Goal: Task Accomplishment & Management: Manage account settings

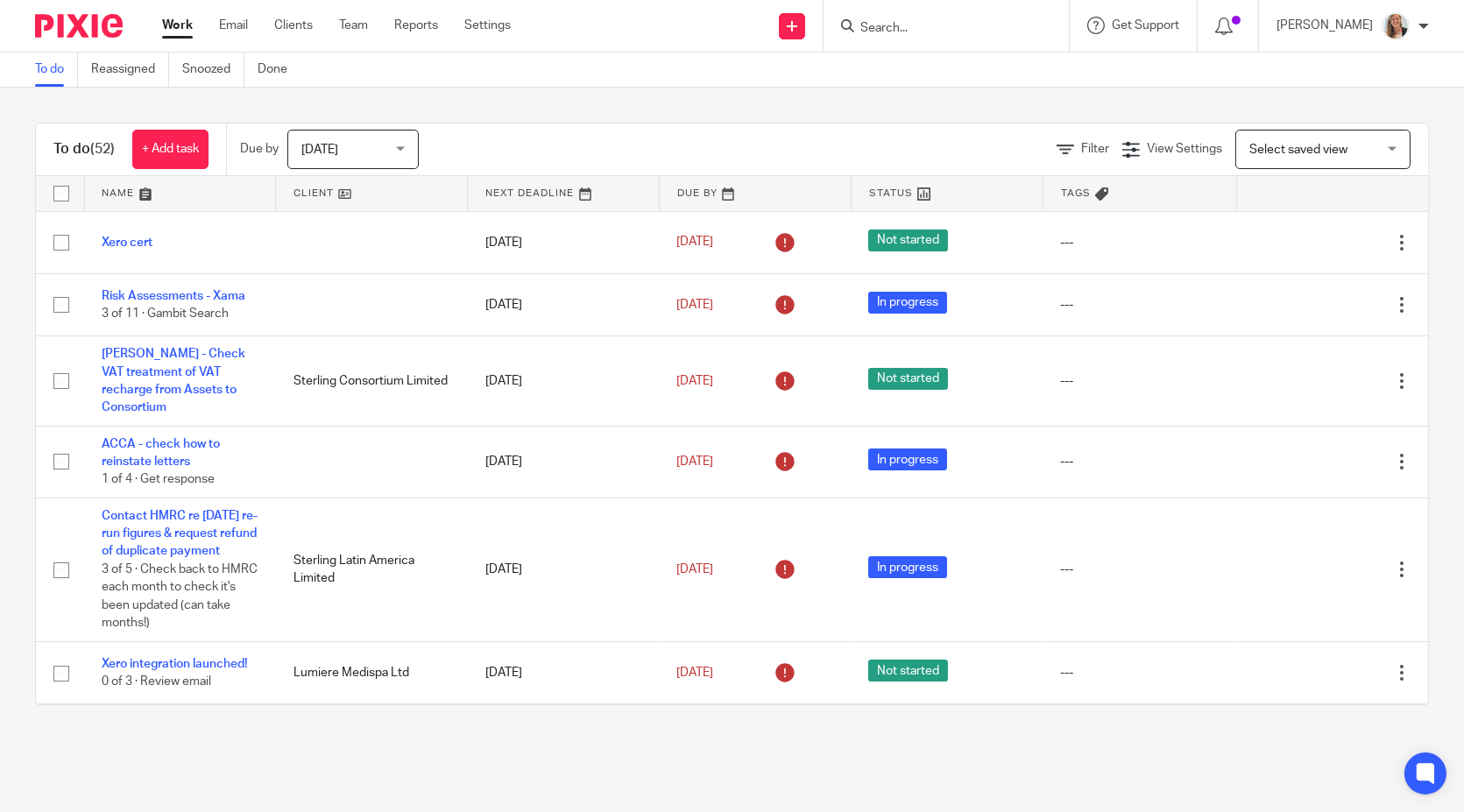
click at [900, 26] on input "Search" at bounding box center [937, 29] width 158 height 16
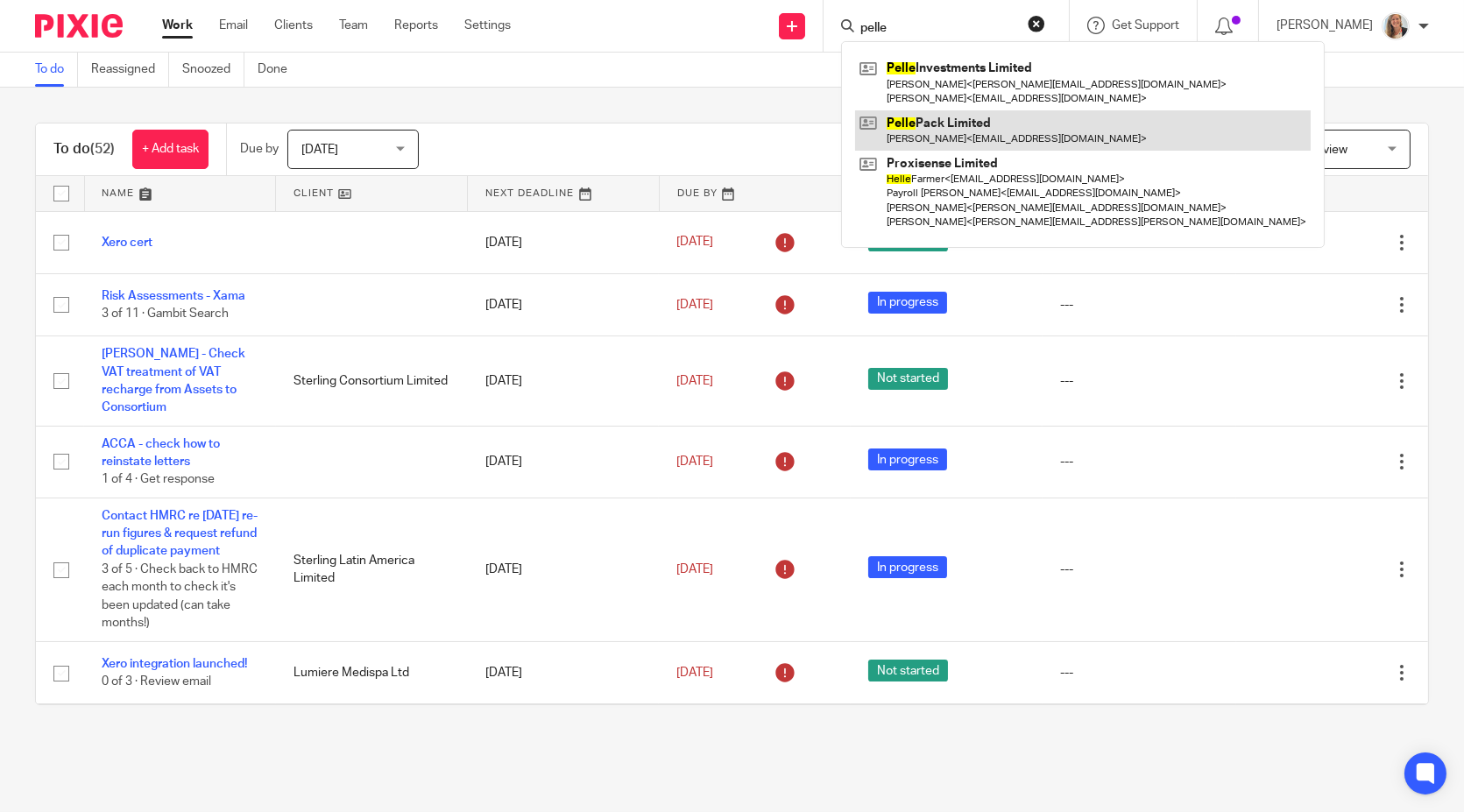
type input "pelle"
click at [974, 111] on link at bounding box center [1082, 130] width 456 height 40
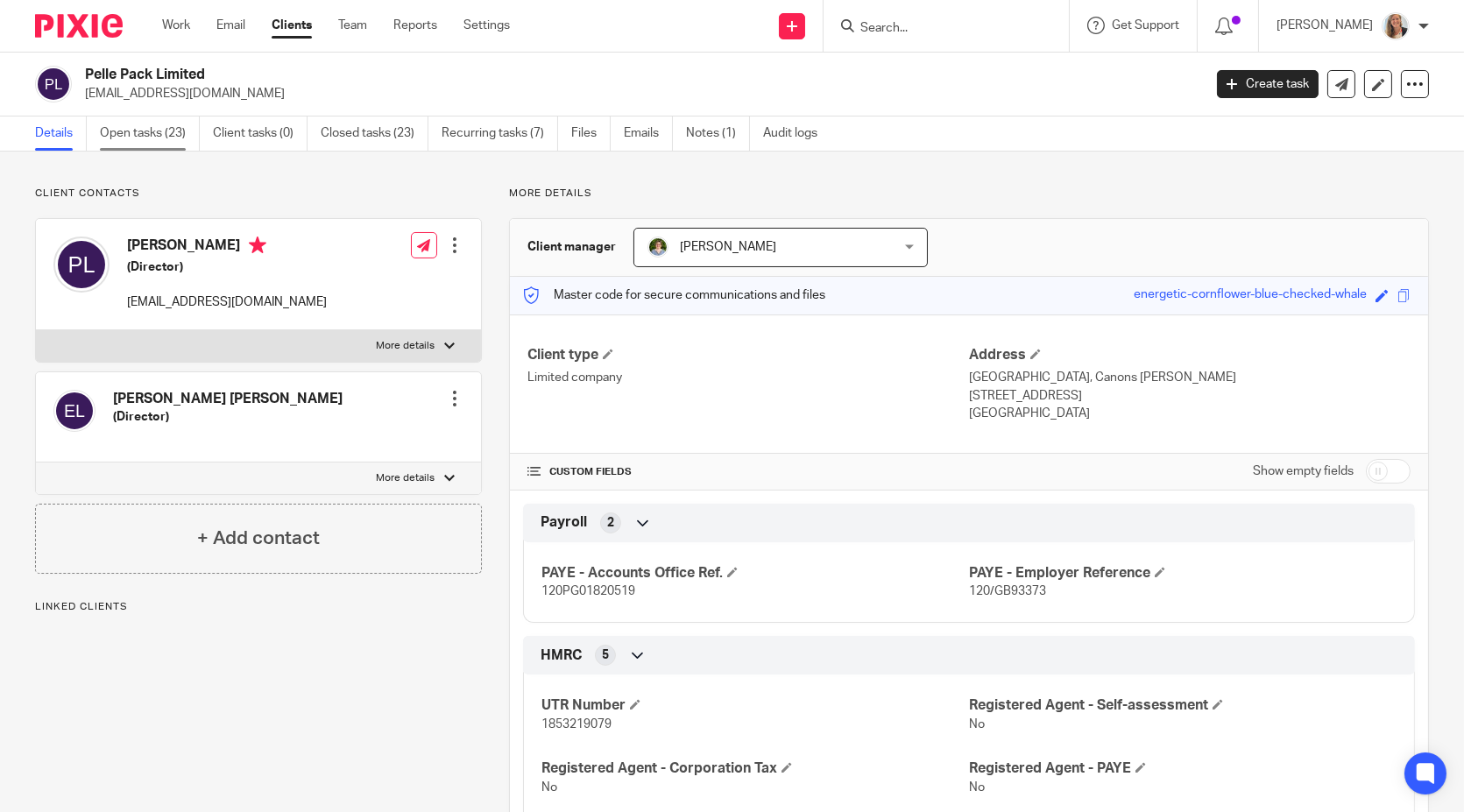
click at [132, 136] on link "Open tasks (23)" at bounding box center [150, 134] width 100 height 34
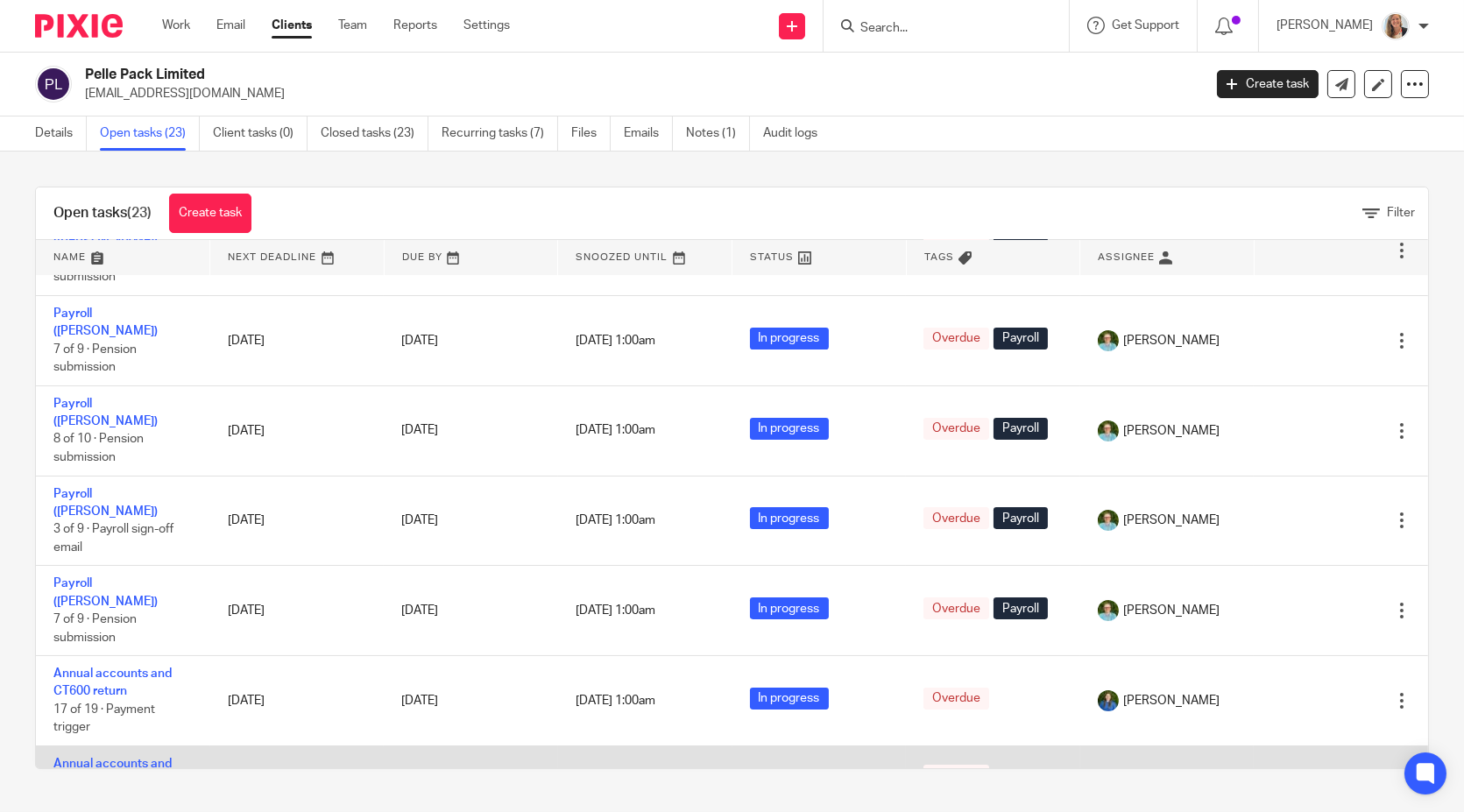
scroll to position [680, 0]
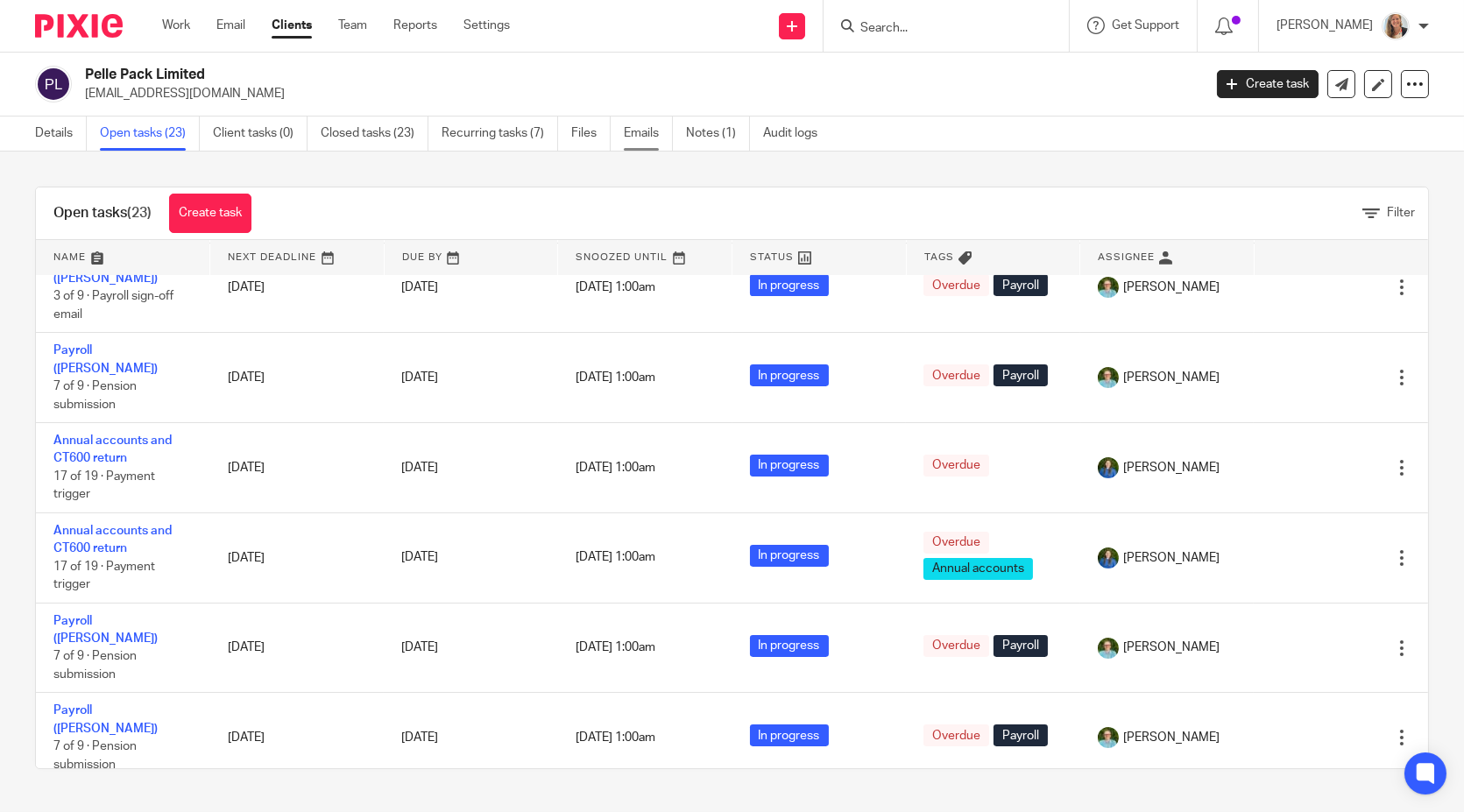
click at [661, 139] on link "Emails" at bounding box center [648, 134] width 49 height 34
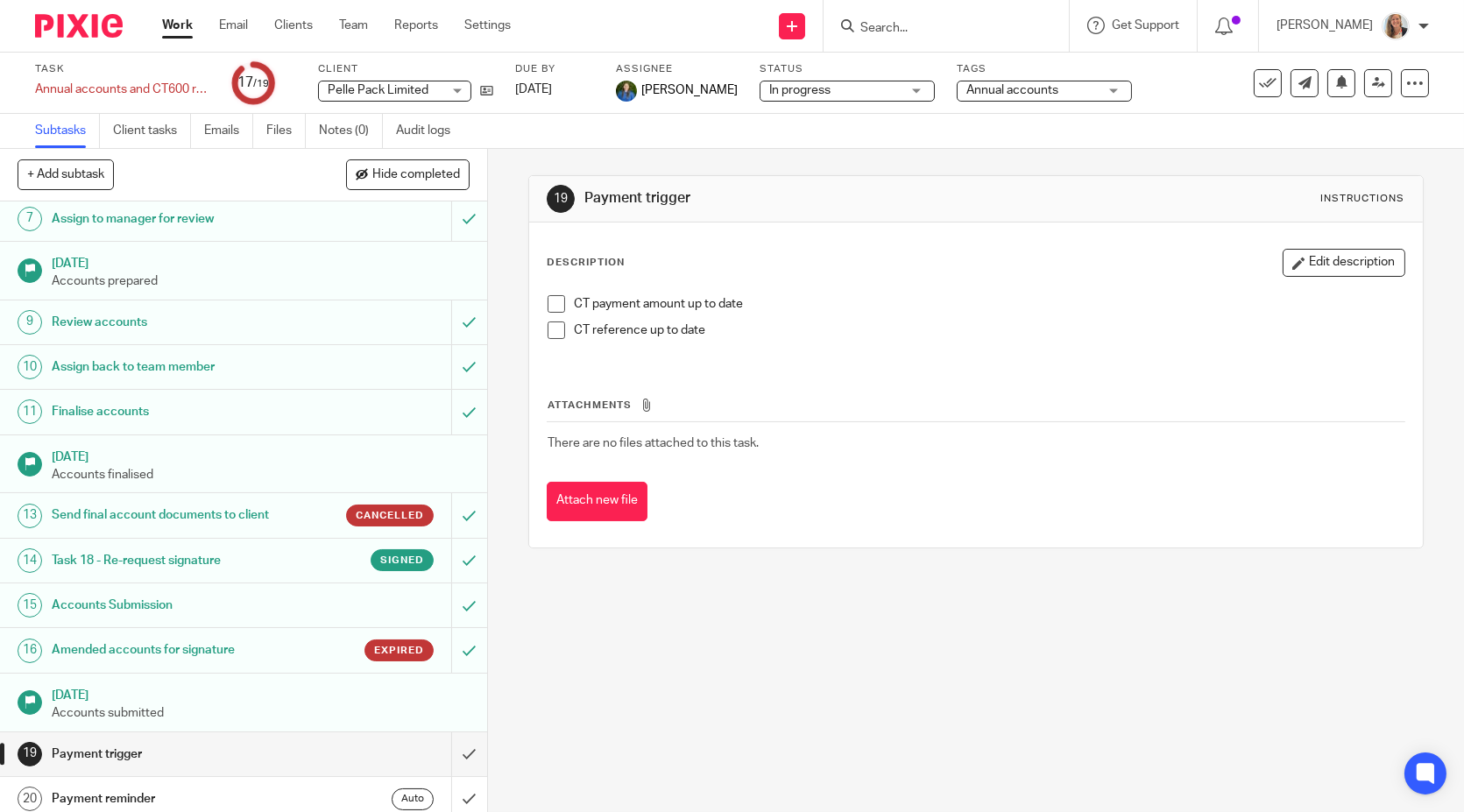
scroll to position [292, 0]
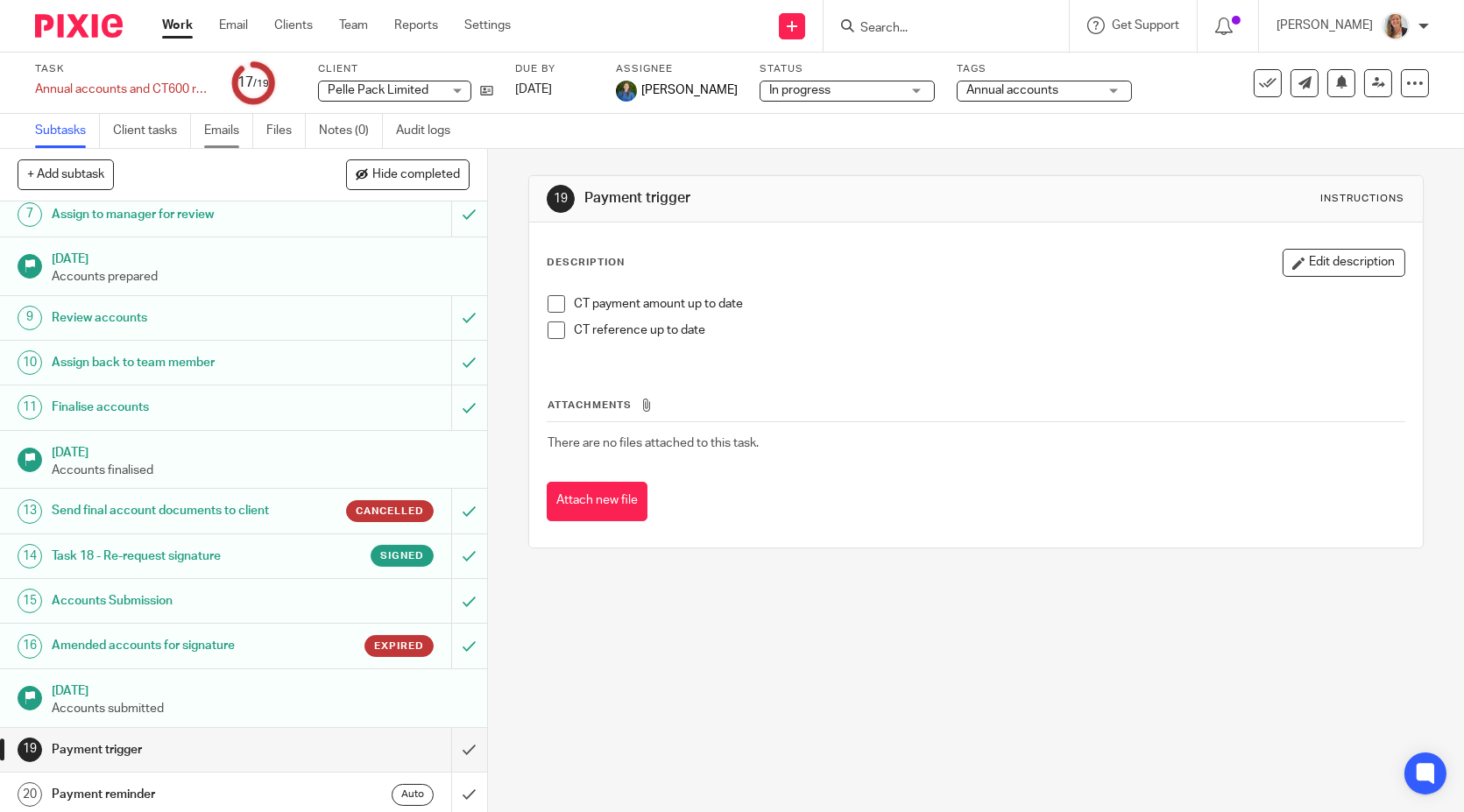
click at [220, 124] on link "Emails" at bounding box center [228, 131] width 49 height 34
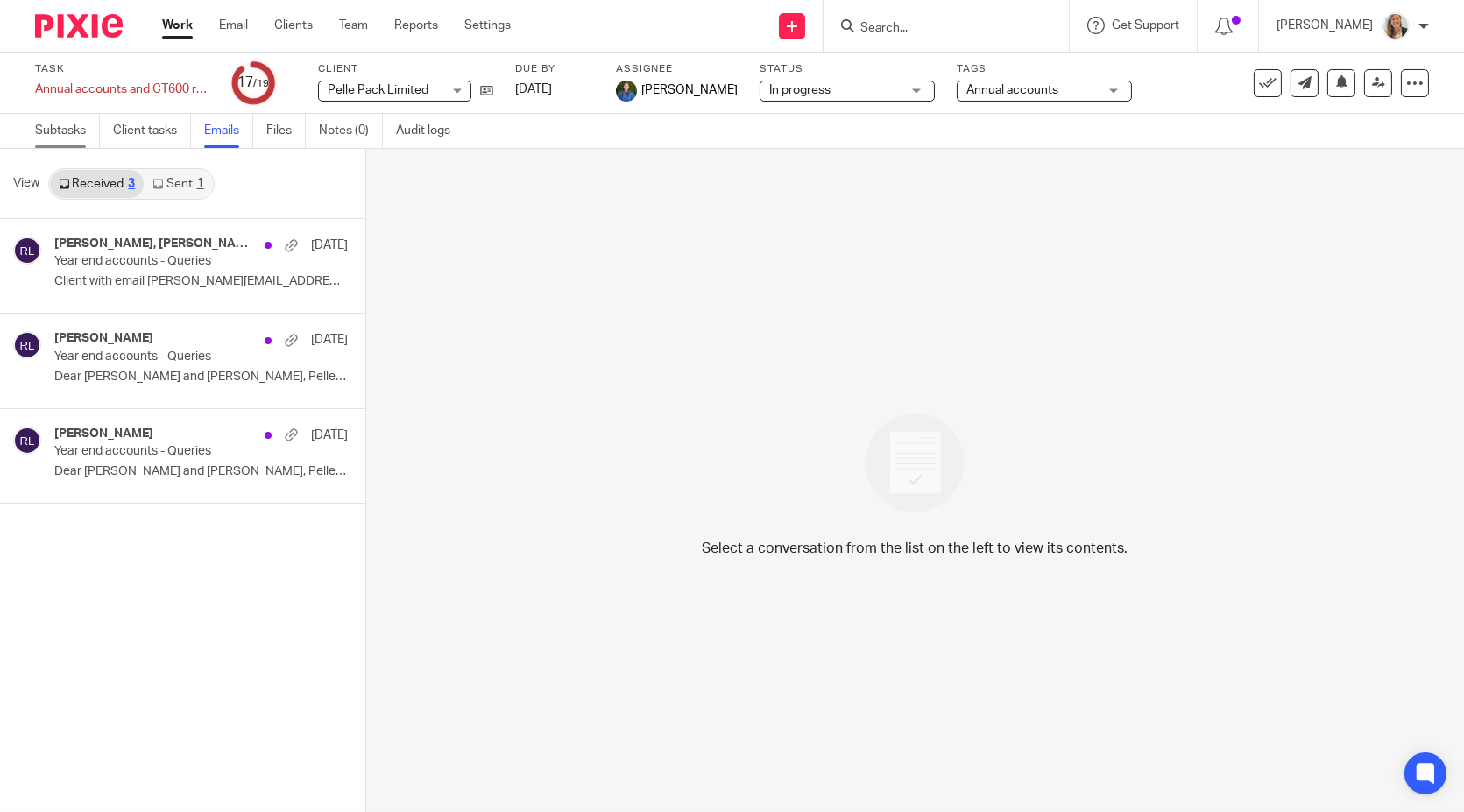
click at [71, 125] on link "Subtasks" at bounding box center [67, 131] width 65 height 34
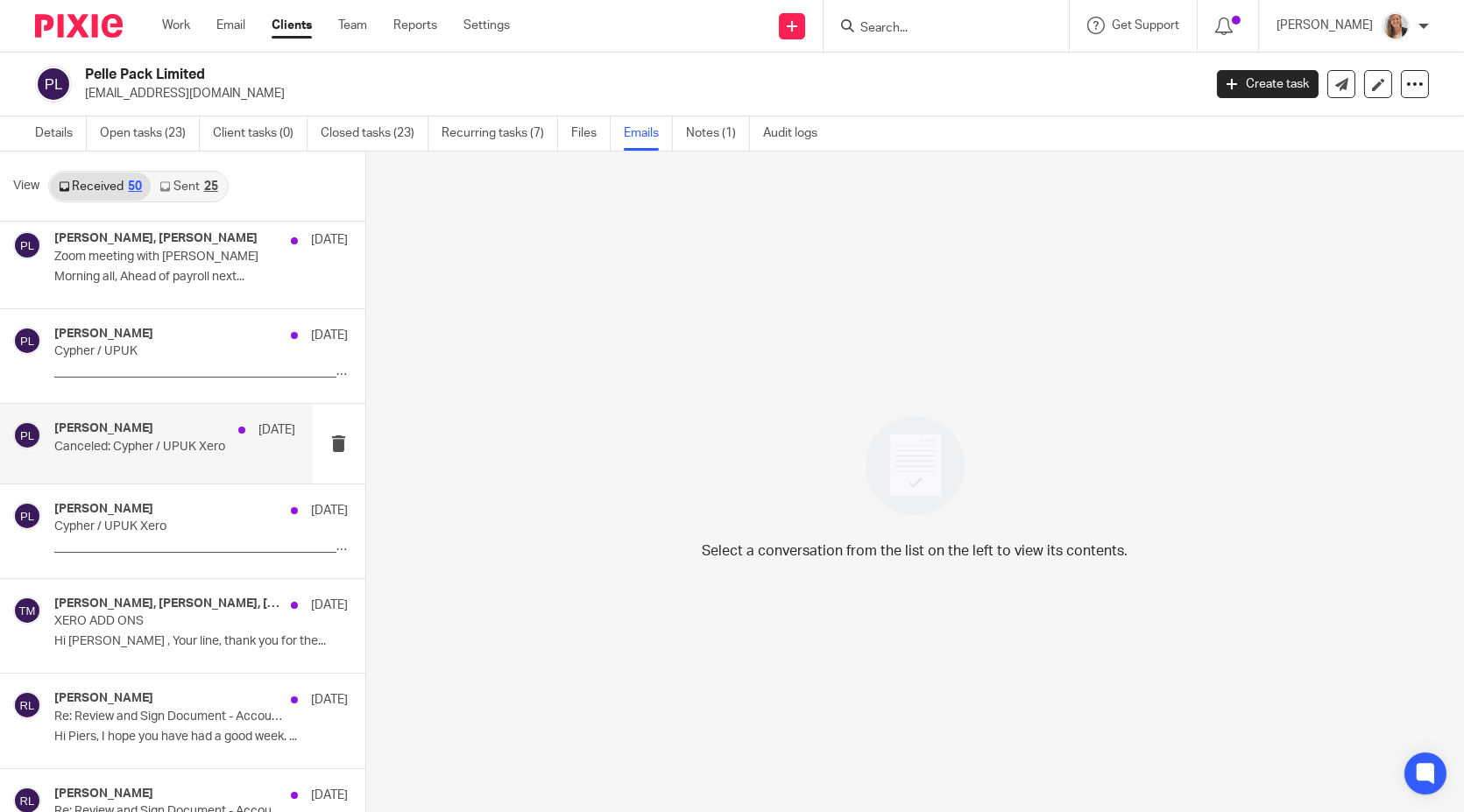
scroll to position [2997, 0]
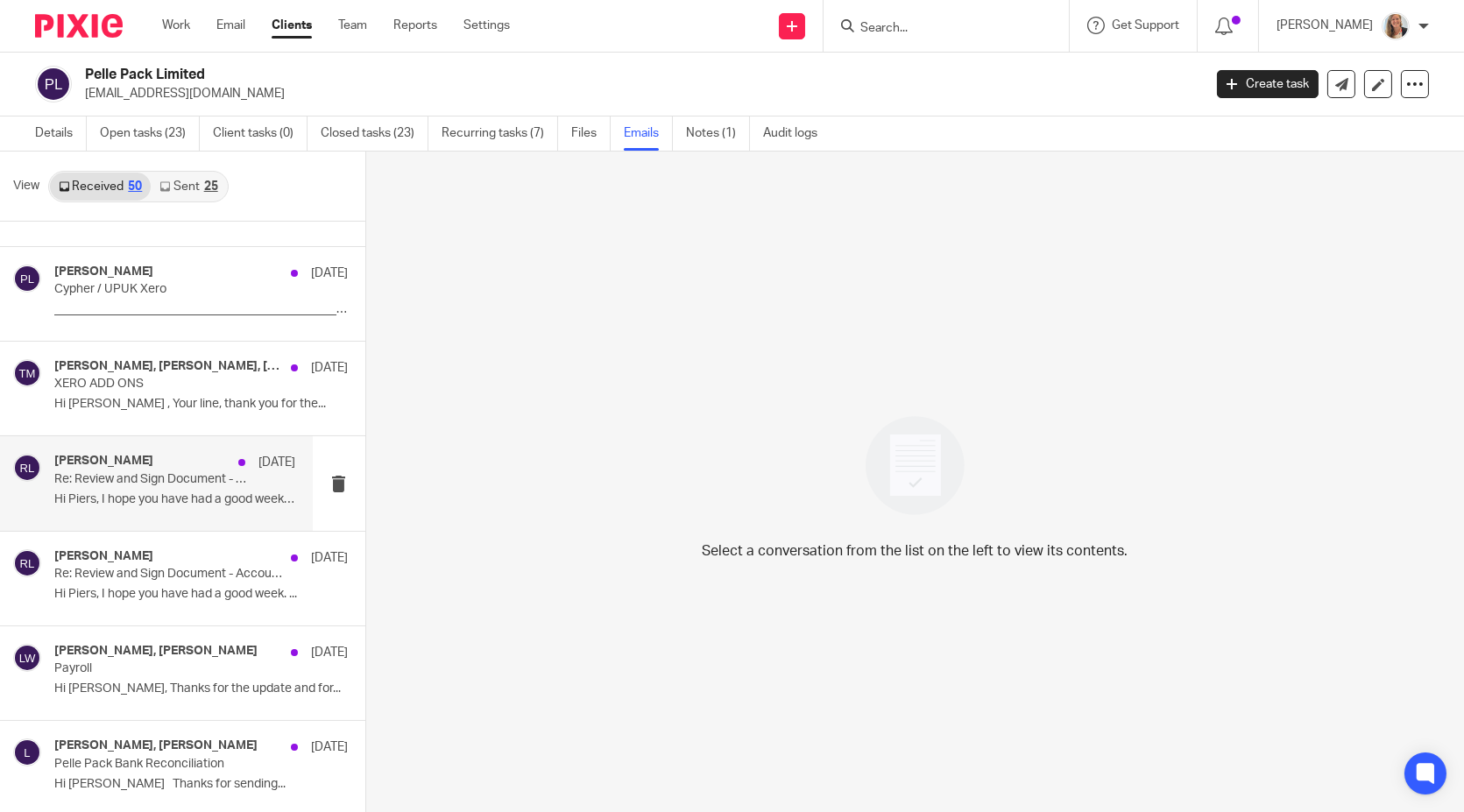
click at [167, 480] on div "[PERSON_NAME] [DATE] Re: Review and Sign Document - Accounts prep [DATE] Hi Pie…" at bounding box center [175, 483] width 241 height 59
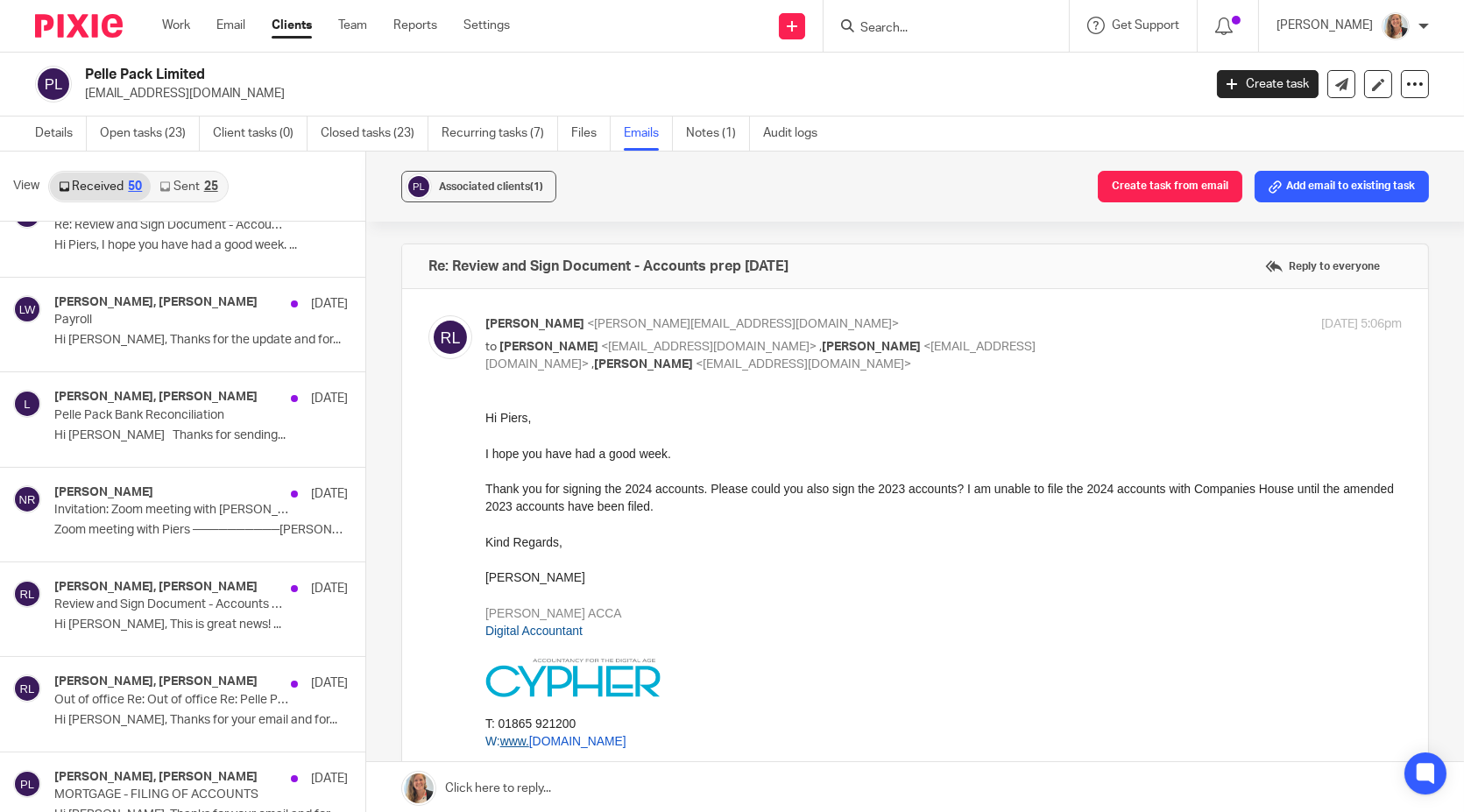
scroll to position [3387, 0]
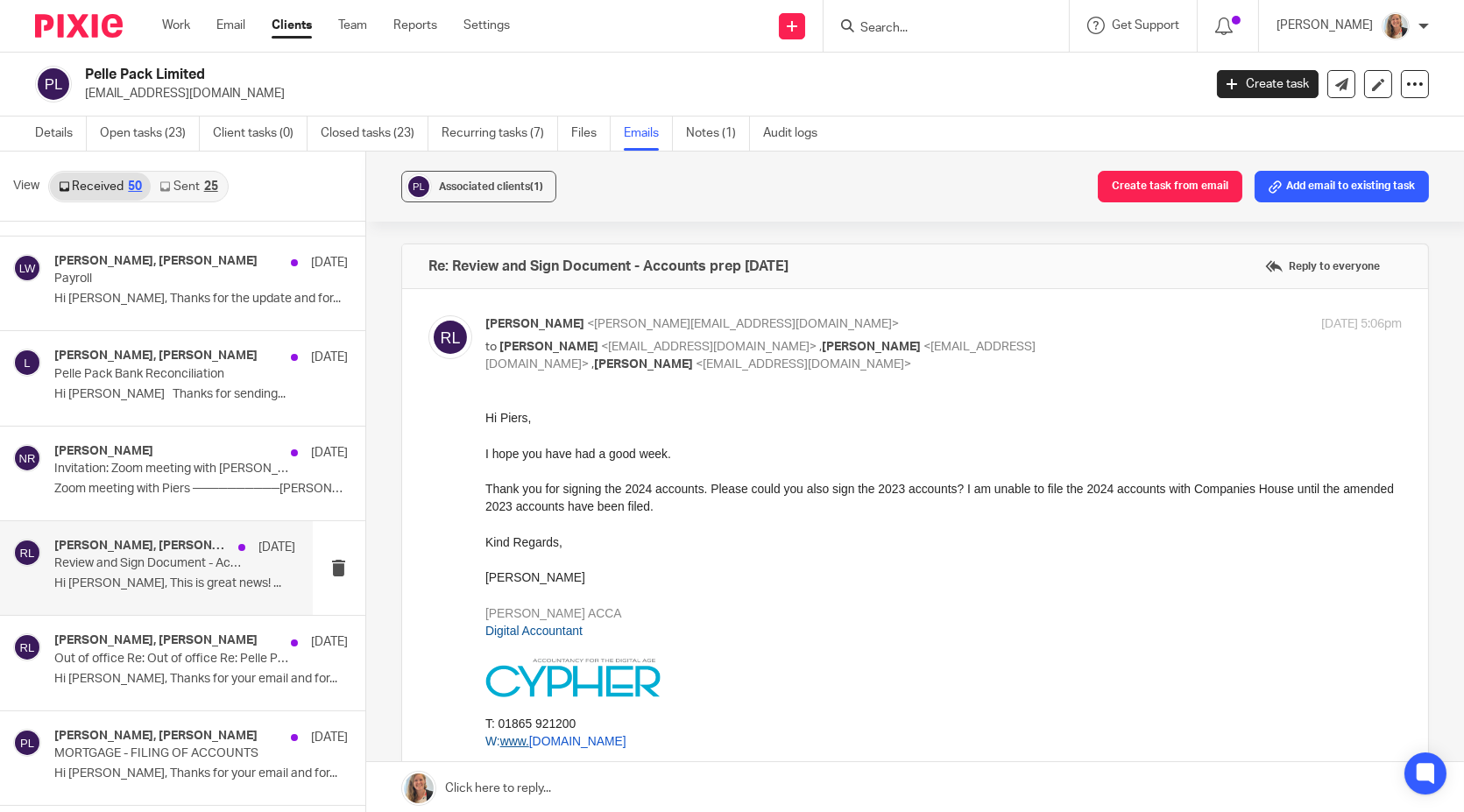
click at [155, 566] on div "Rosie Lindsey, Piers Lamb 6 Jun Review and Sign Document - Accounts prep Sep 20…" at bounding box center [175, 568] width 241 height 59
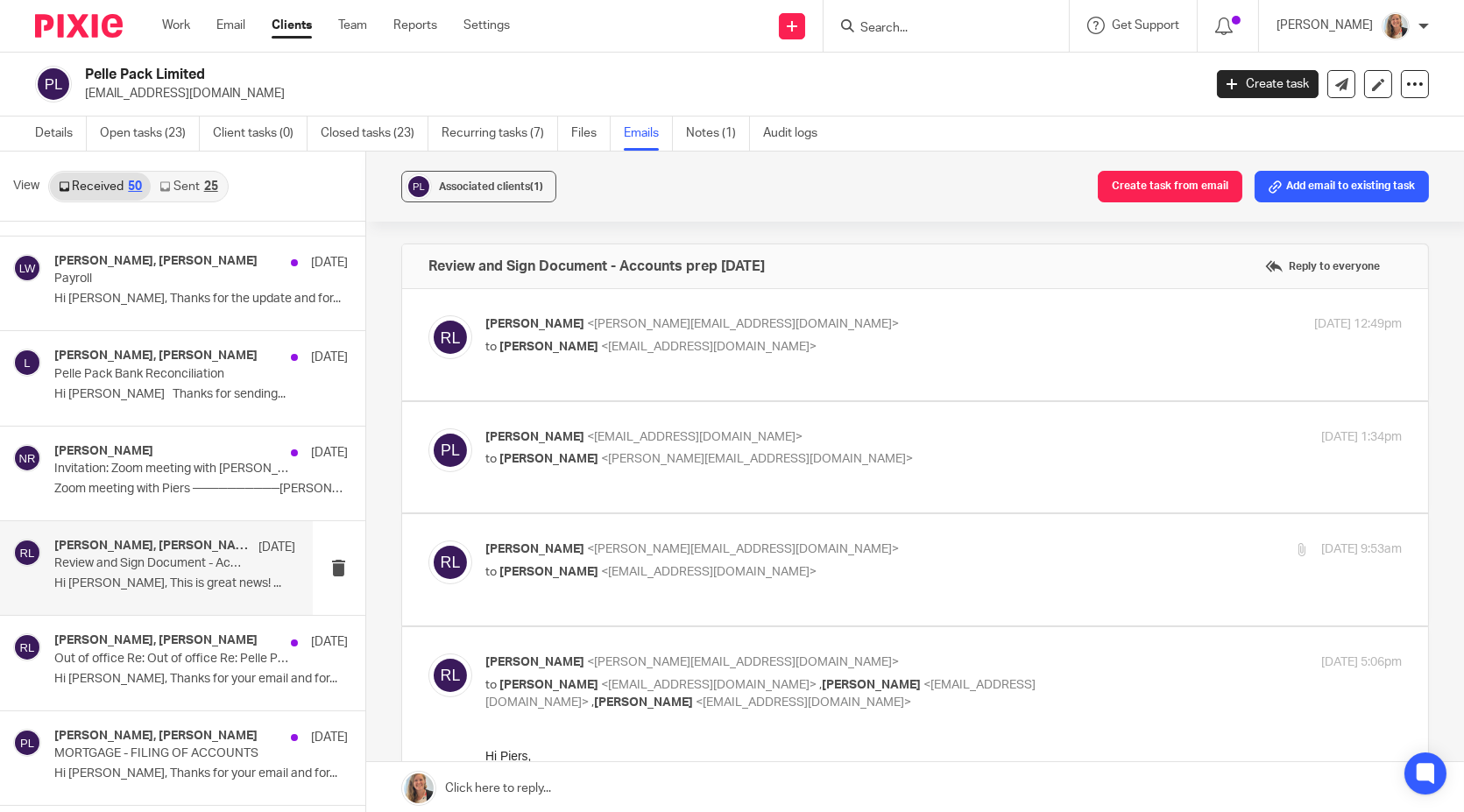
scroll to position [0, 0]
click at [882, 339] on p "to Piers Lamb <piers@universalpack-uk.com>" at bounding box center [791, 347] width 612 height 19
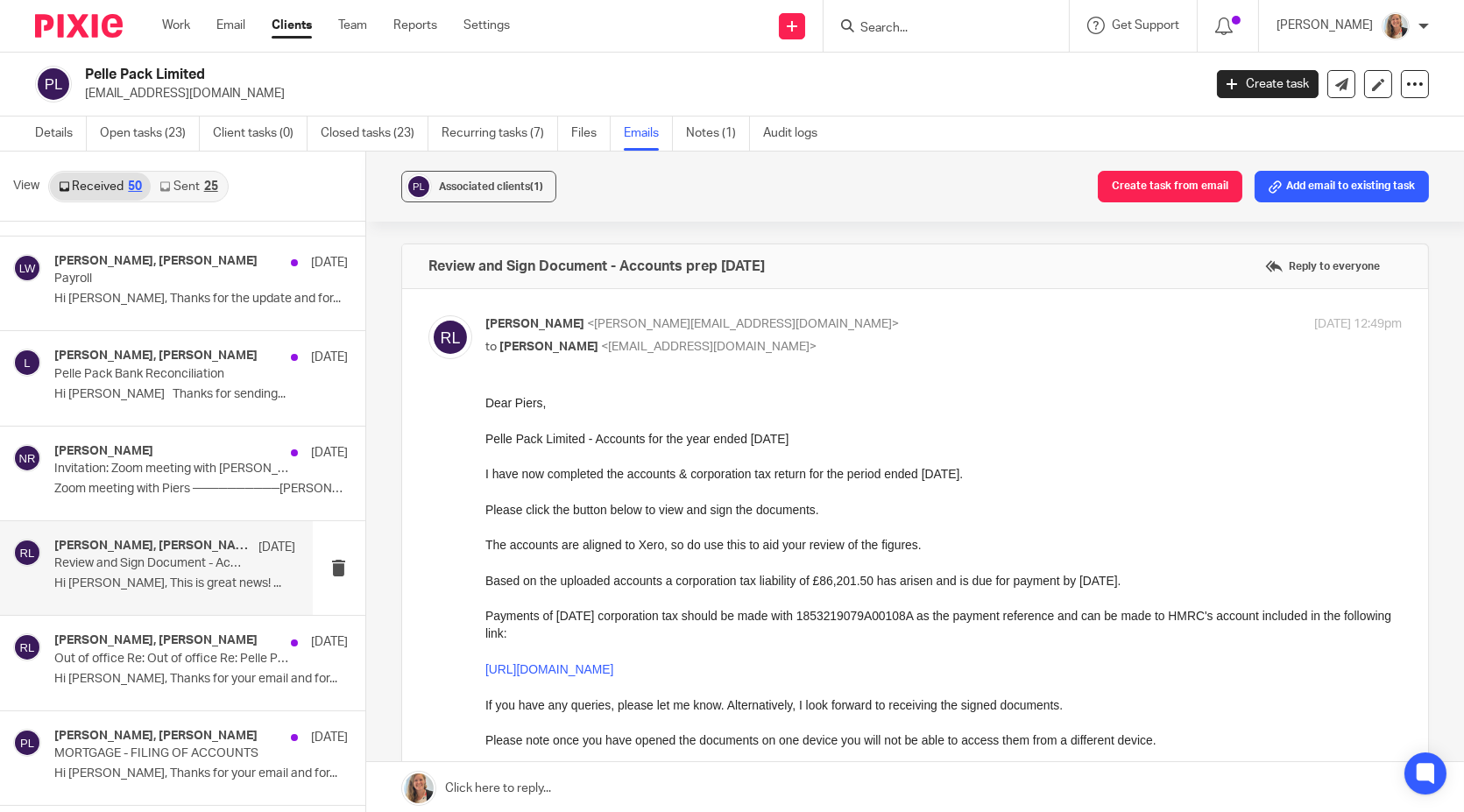
click at [880, 339] on p "to Piers Lamb <piers@universalpack-uk.com>" at bounding box center [791, 347] width 612 height 19
checkbox input "false"
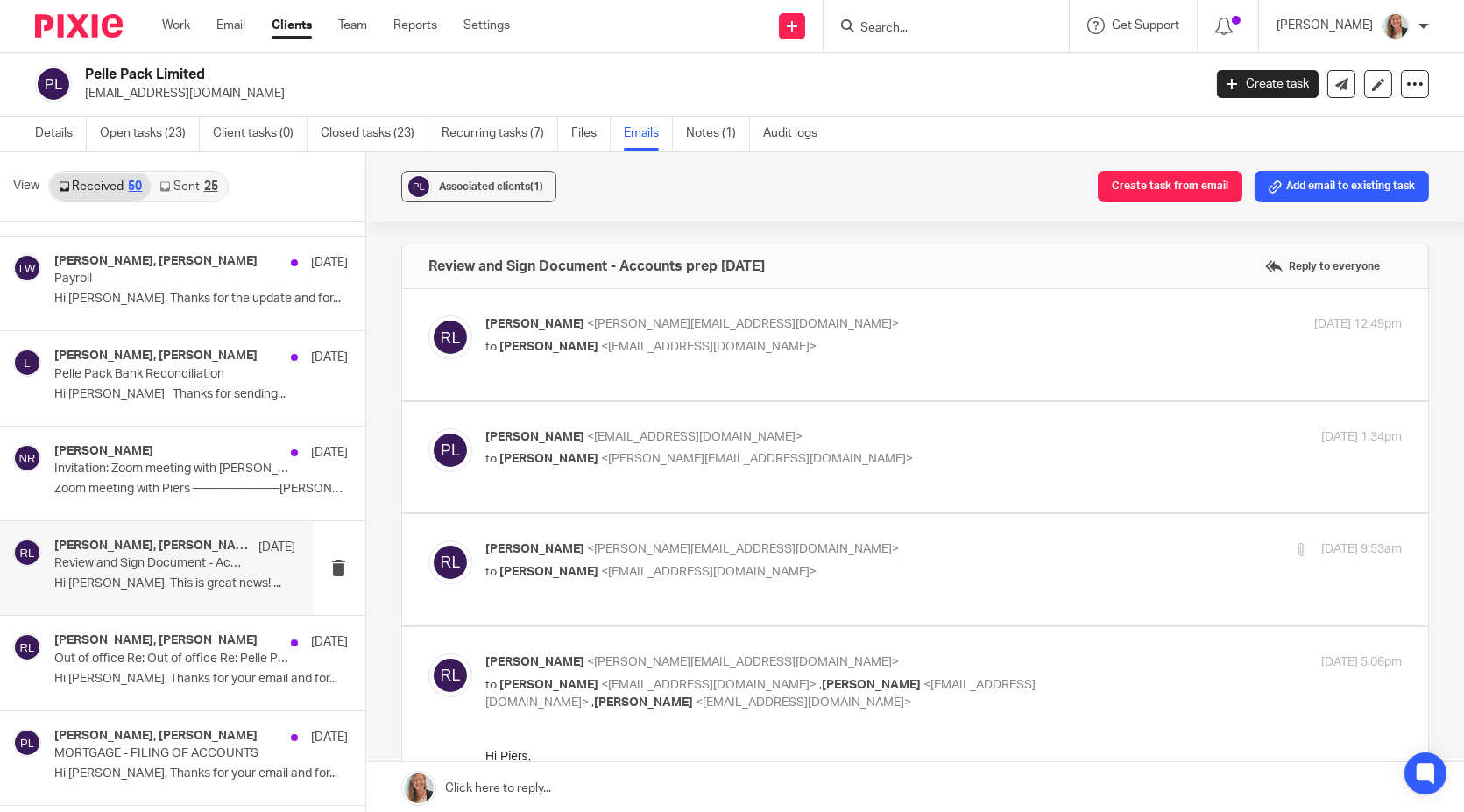
click at [868, 421] on label at bounding box center [915, 457] width 1026 height 111
click at [428, 428] on input "checkbox" at bounding box center [428, 428] width 1 height 1
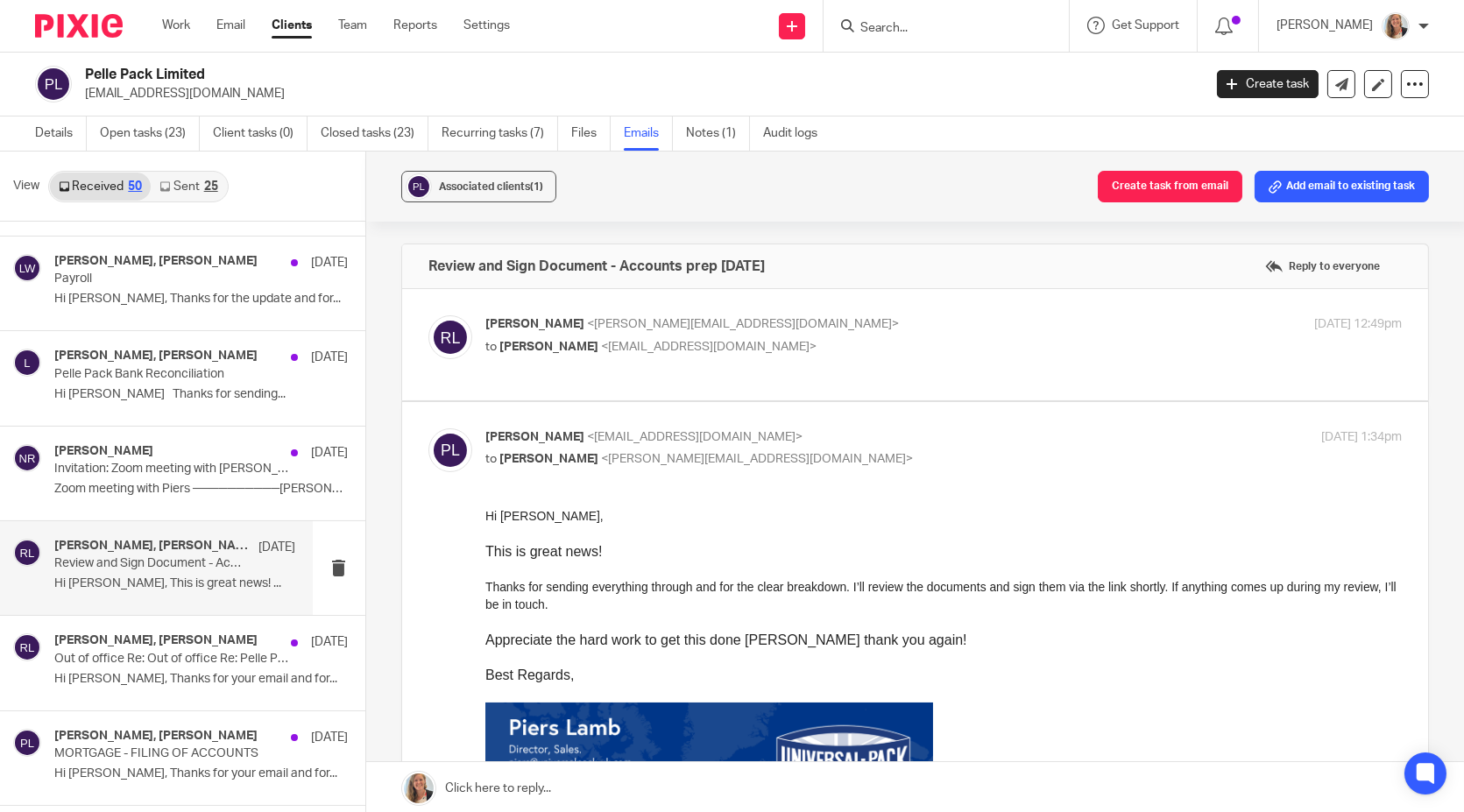
click at [874, 439] on p "Piers Lamb <piers@universalpack-uk.com>" at bounding box center [791, 437] width 612 height 19
checkbox input "false"
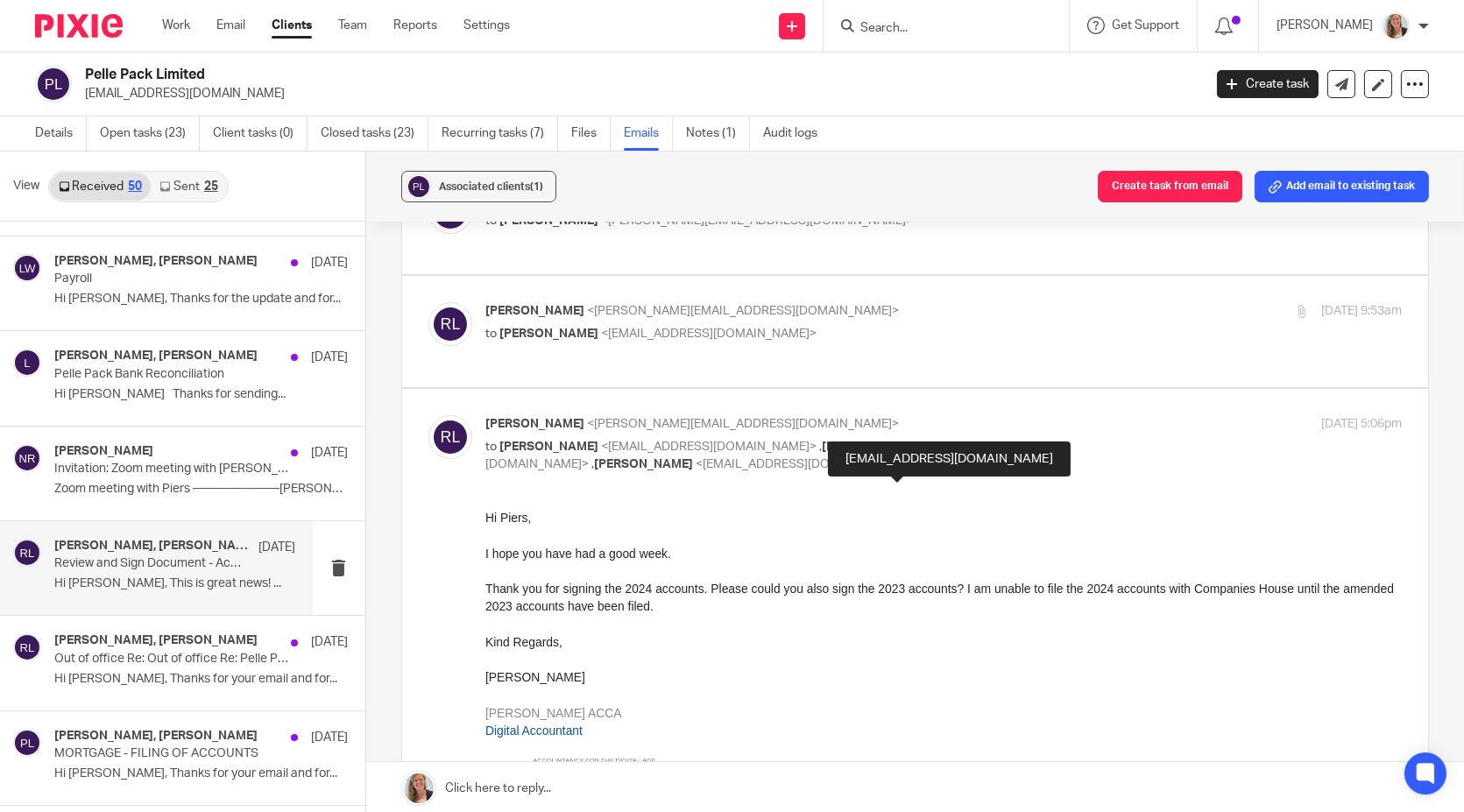
scroll to position [194, 0]
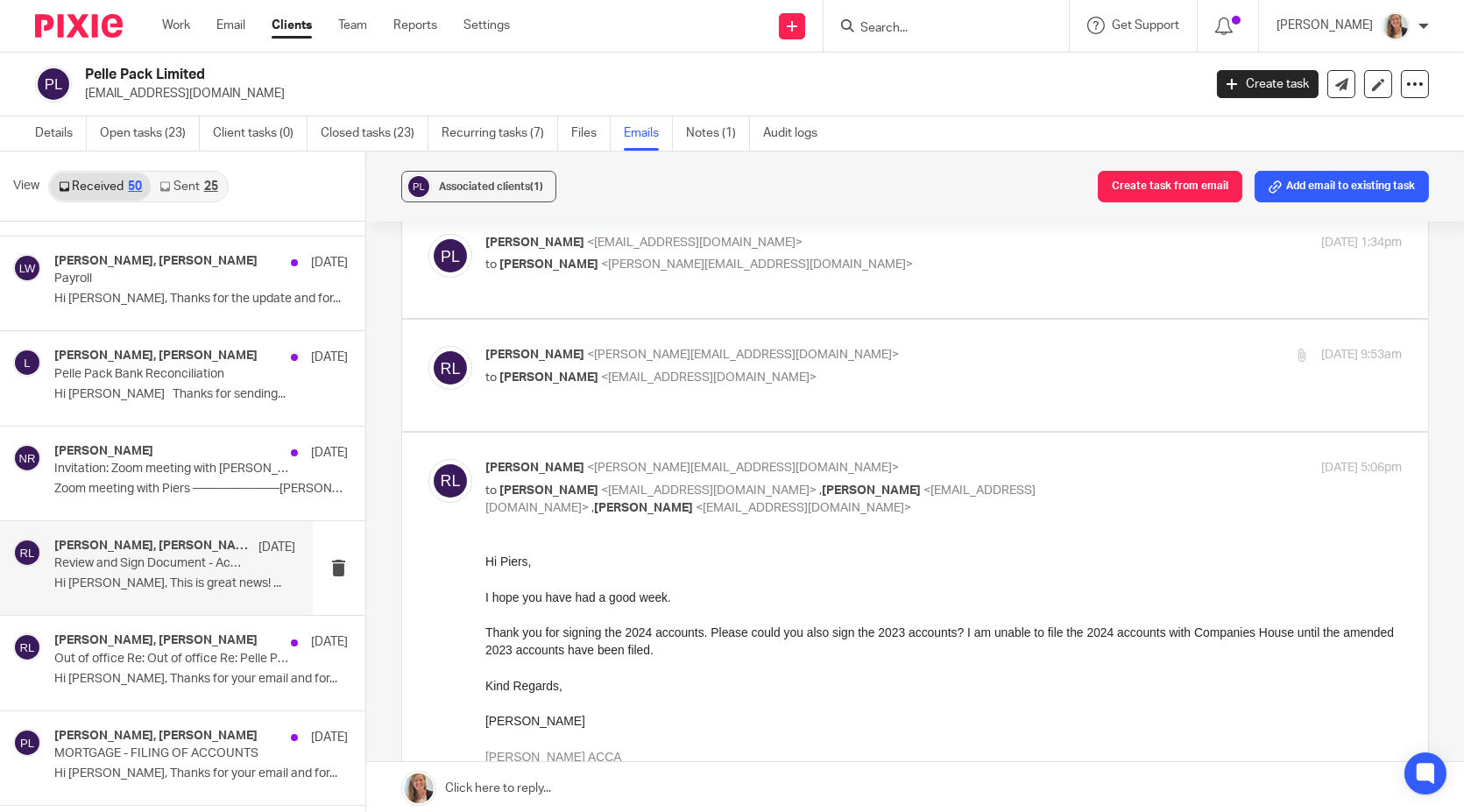
click at [855, 383] on div "Rosie Lindsey <rosie@cypherhq.co.uk> to Piers Lamb <piers@universalpack-uk.com>" at bounding box center [791, 365] width 612 height 40
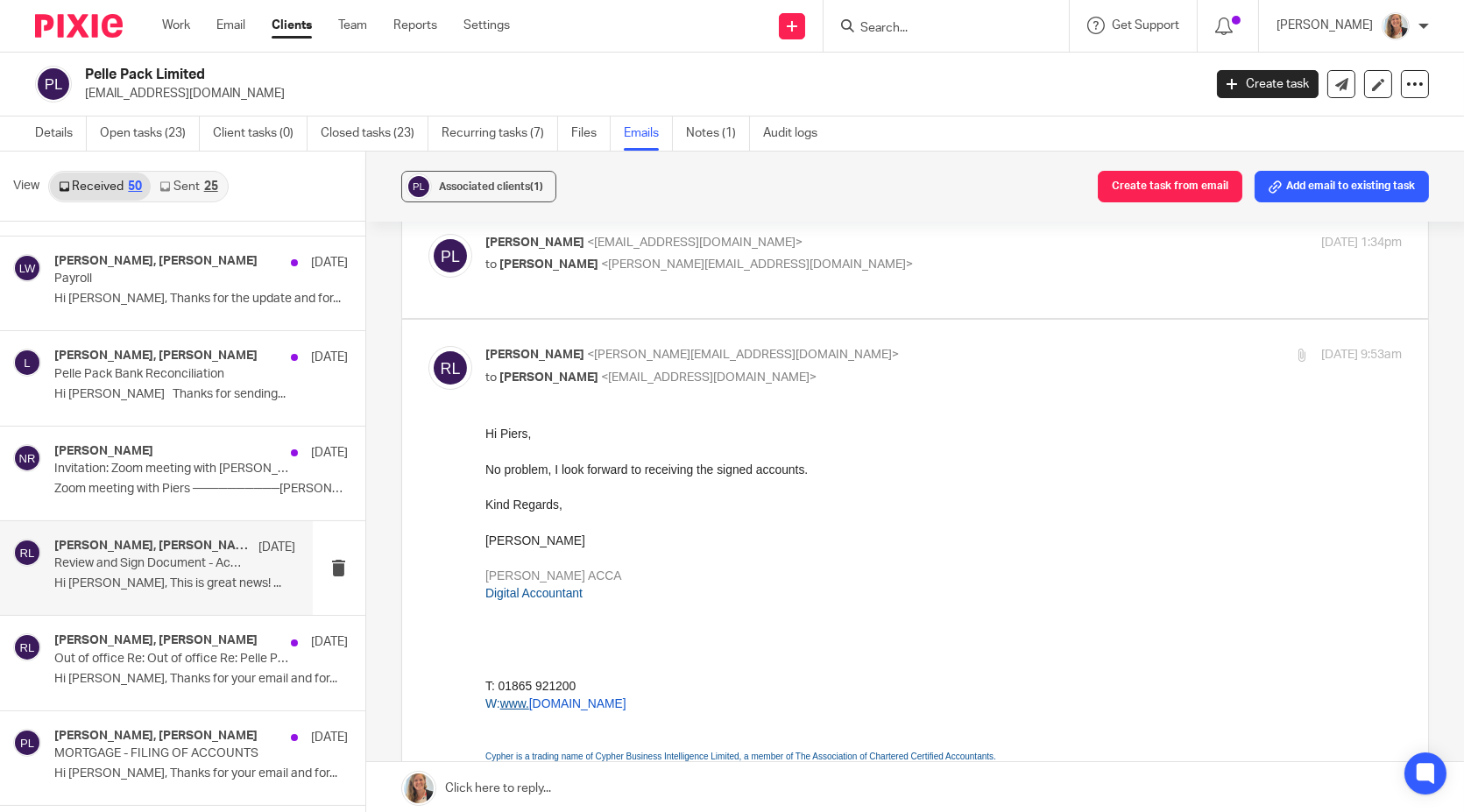
scroll to position [0, 0]
click at [854, 387] on p "to Piers Lamb <piers@universalpack-uk.com>" at bounding box center [791, 378] width 612 height 19
checkbox input "false"
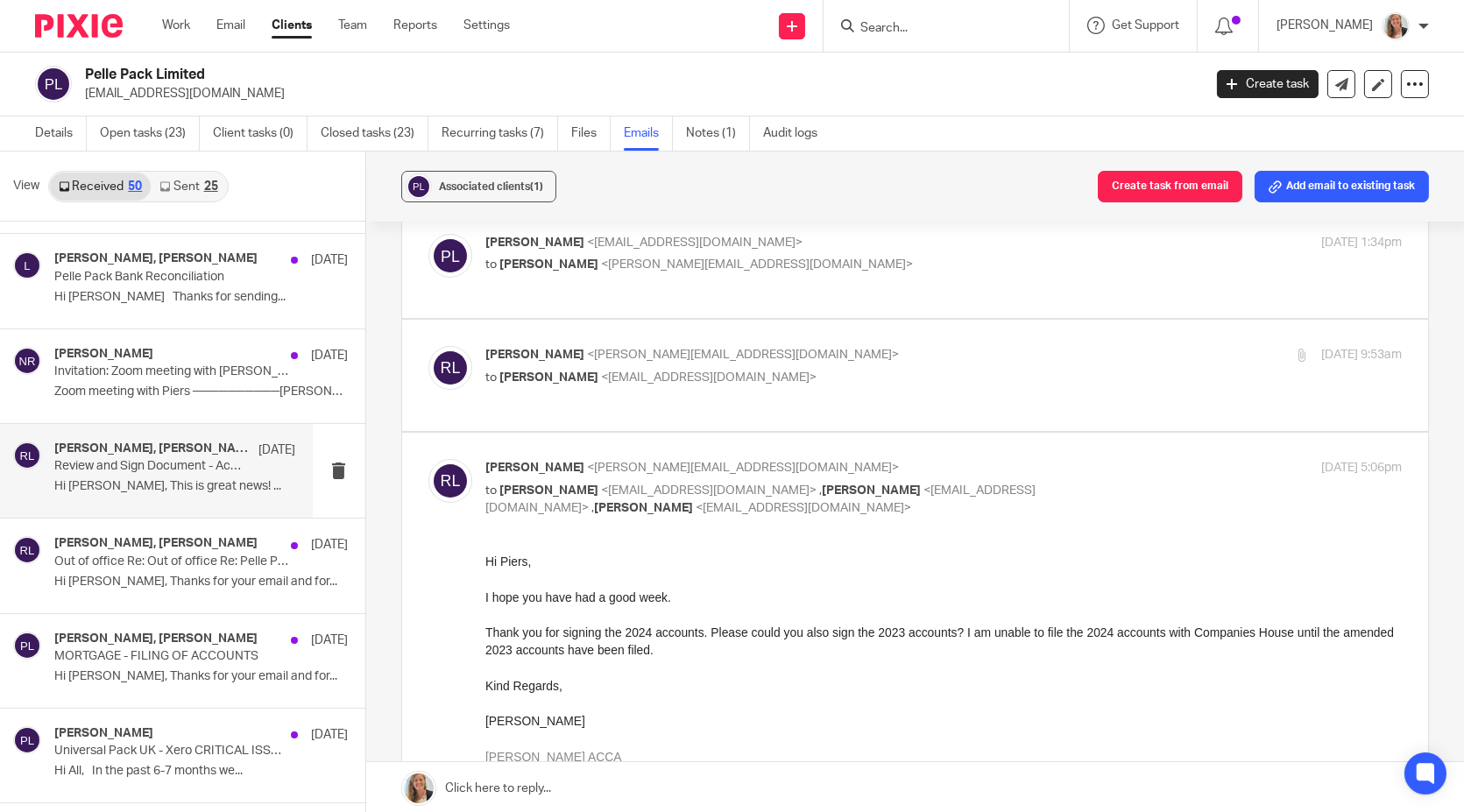
scroll to position [3581, 0]
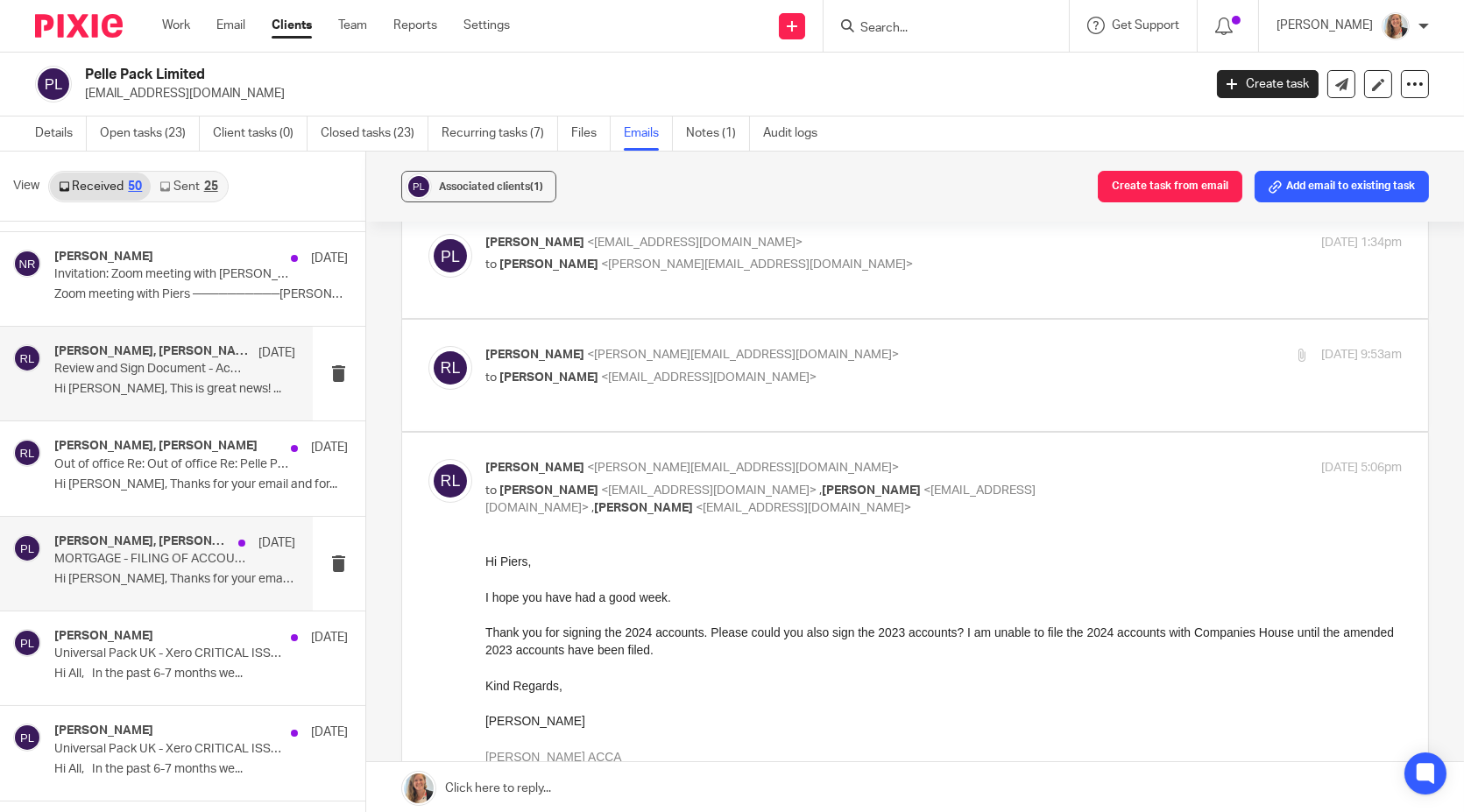
click at [148, 554] on p "MORTGAGE - FILING OF ACCOUNTS" at bounding box center [151, 559] width 193 height 15
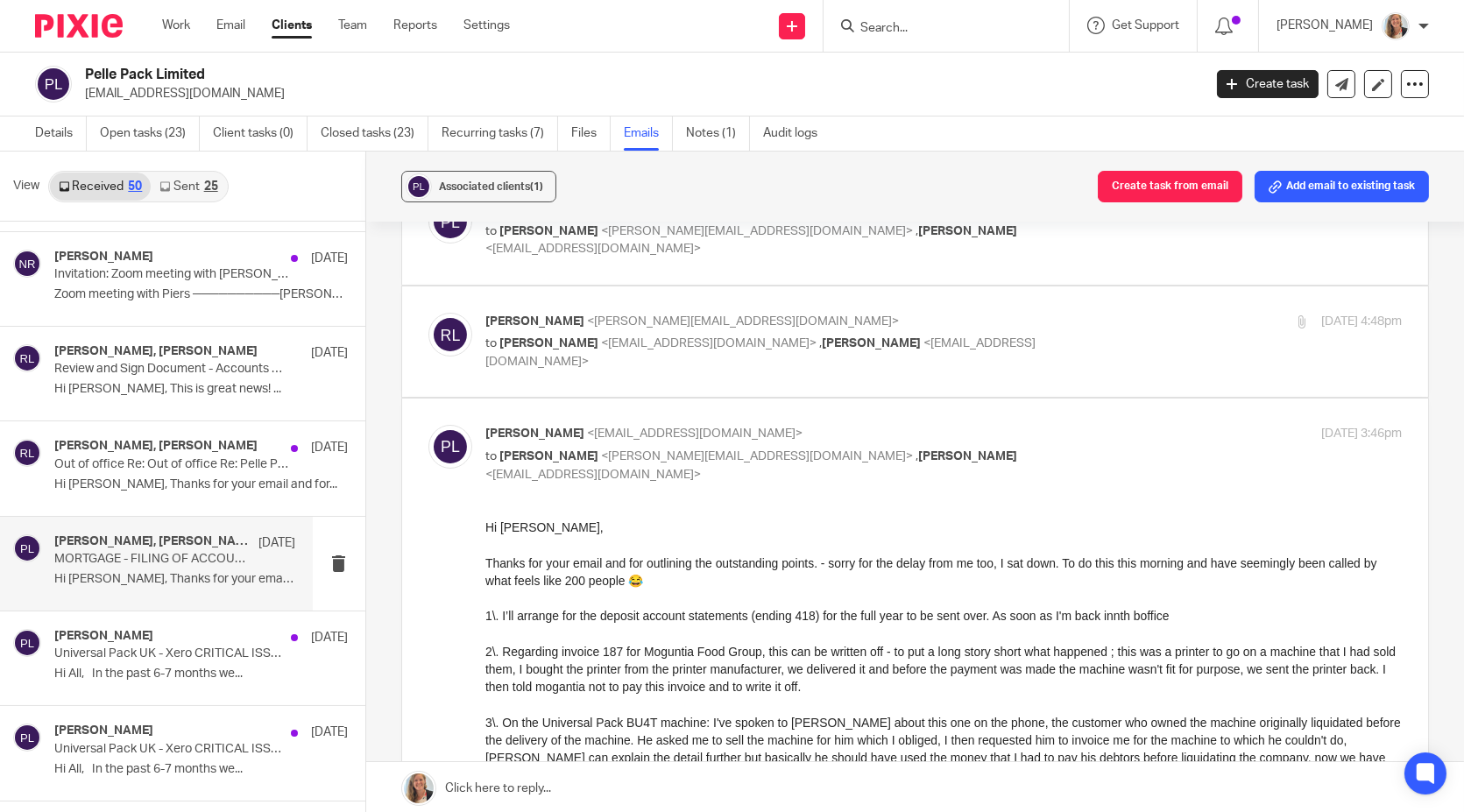
scroll to position [0, 0]
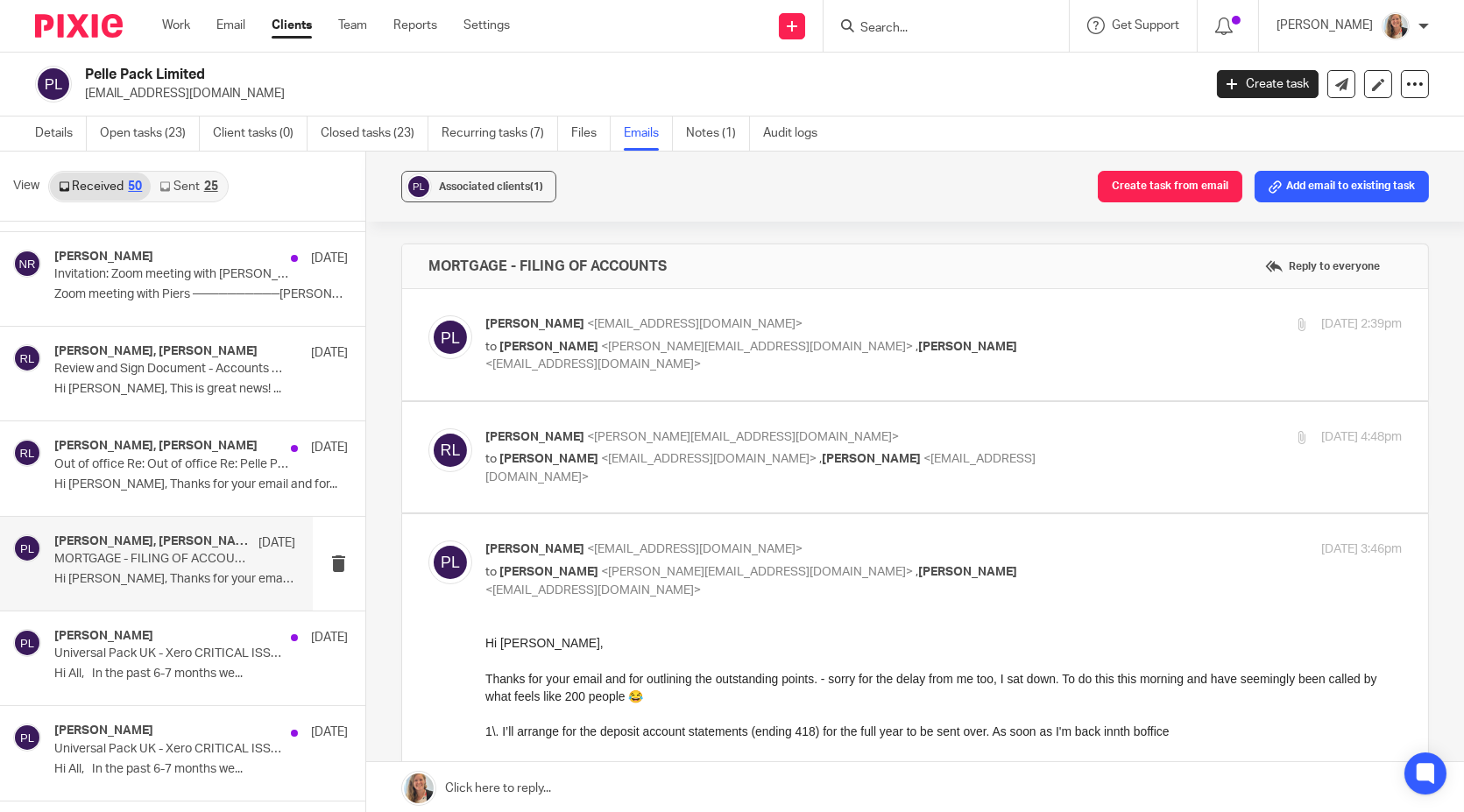
click at [1026, 333] on div "Piers Lamb <piers@universalpack-uk.com> to Rosie Lindsey <rosie@cypherhq.co.uk>…" at bounding box center [791, 345] width 612 height 59
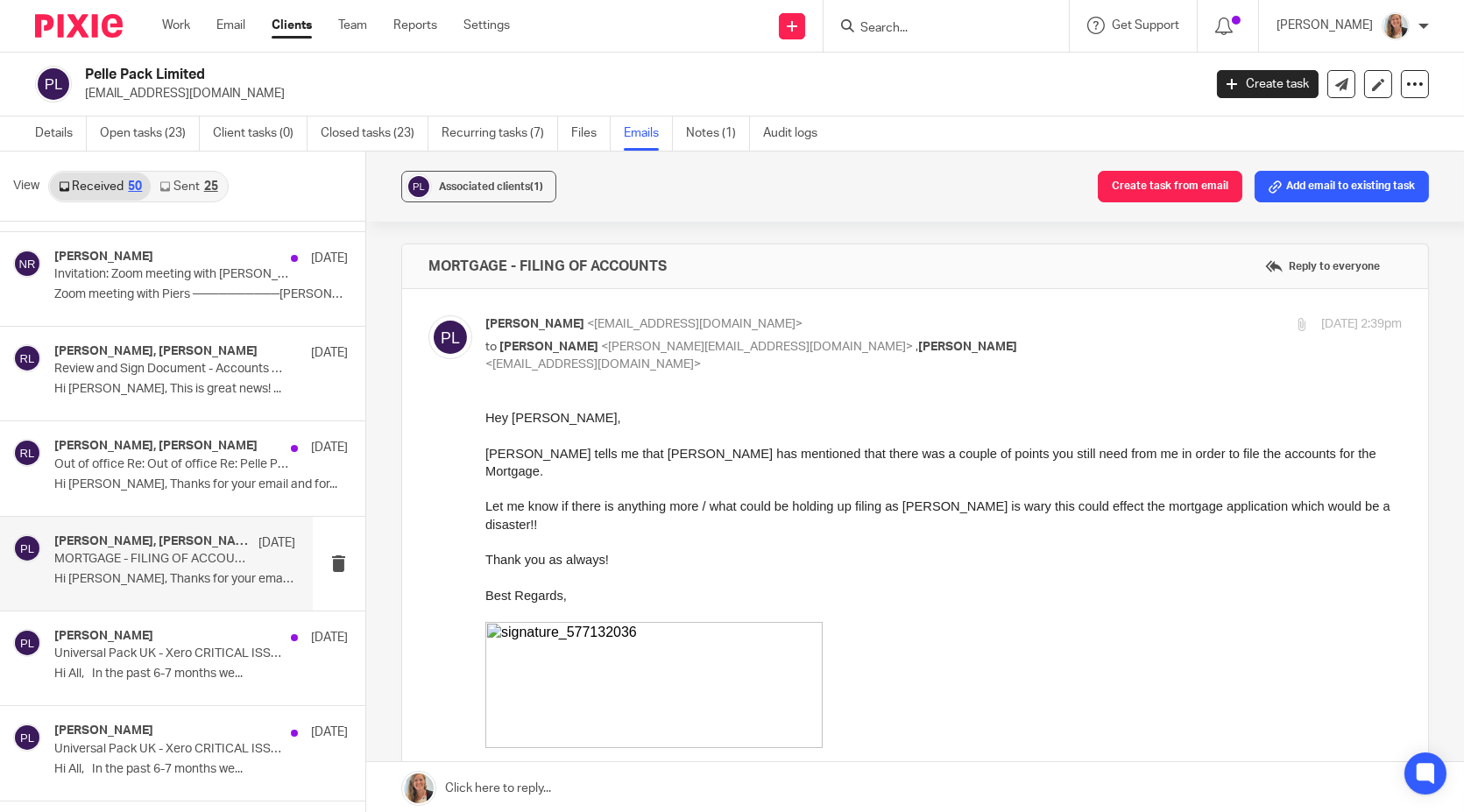
click at [1082, 349] on div "Piers Lamb <piers@universalpack-uk.com> to Rosie Lindsey <rosie@cypherhq.co.uk>…" at bounding box center [943, 345] width 917 height 59
checkbox input "false"
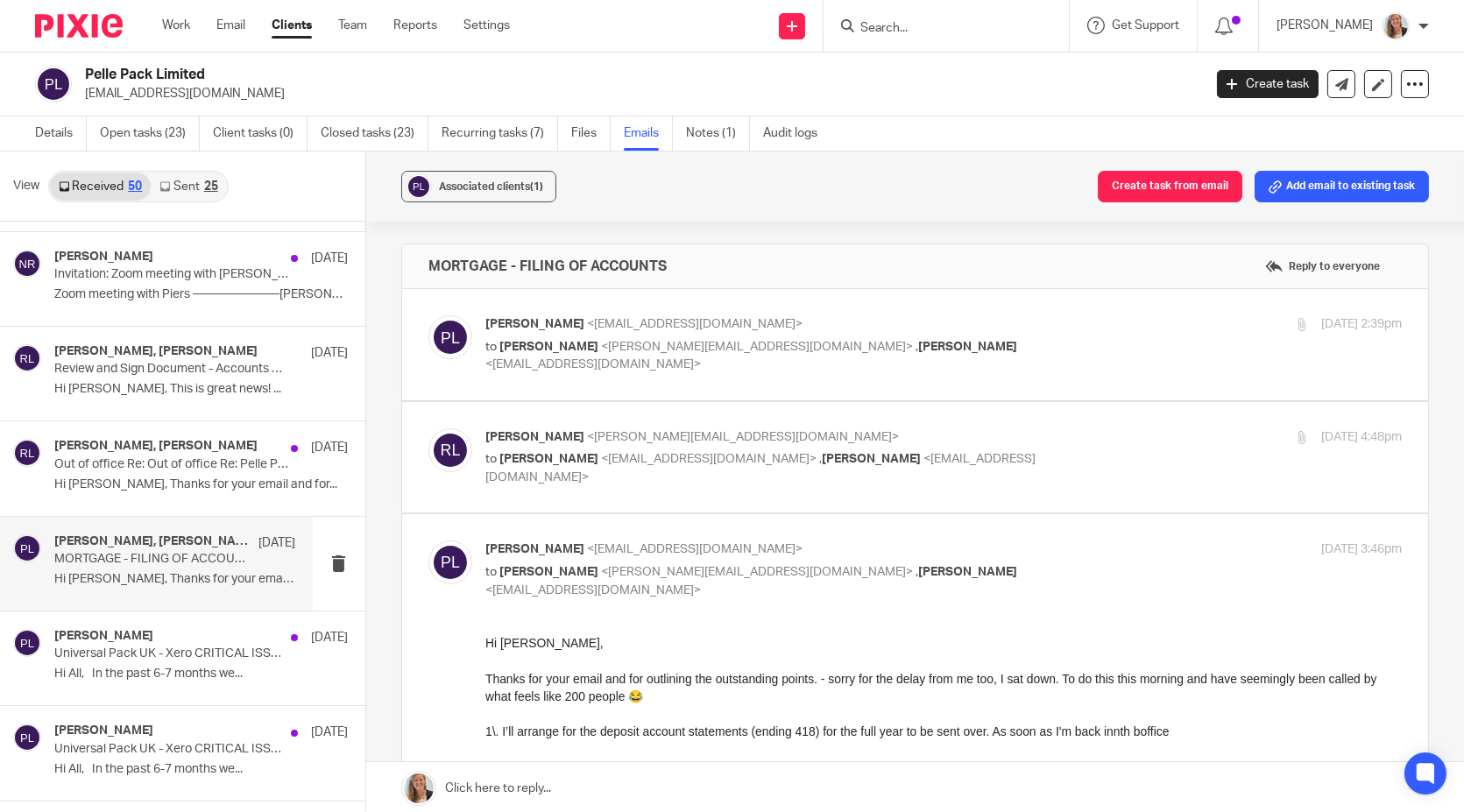
click at [1026, 447] on div "Rosie Lindsey <rosie@cypherhq.co.uk> to Piers Lamb <piers@universalpack-uk.com>…" at bounding box center [791, 457] width 612 height 59
checkbox input "true"
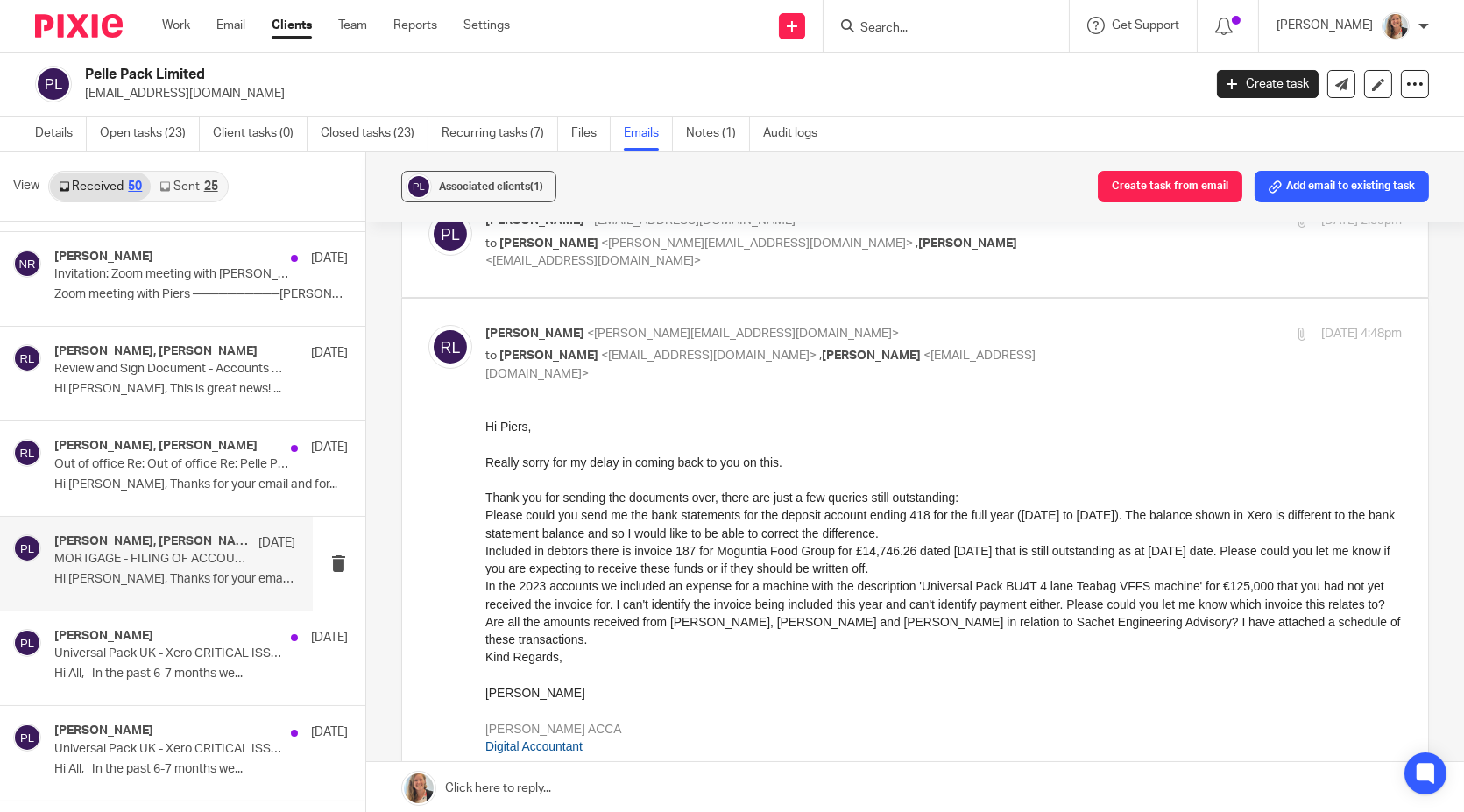
scroll to position [194, 0]
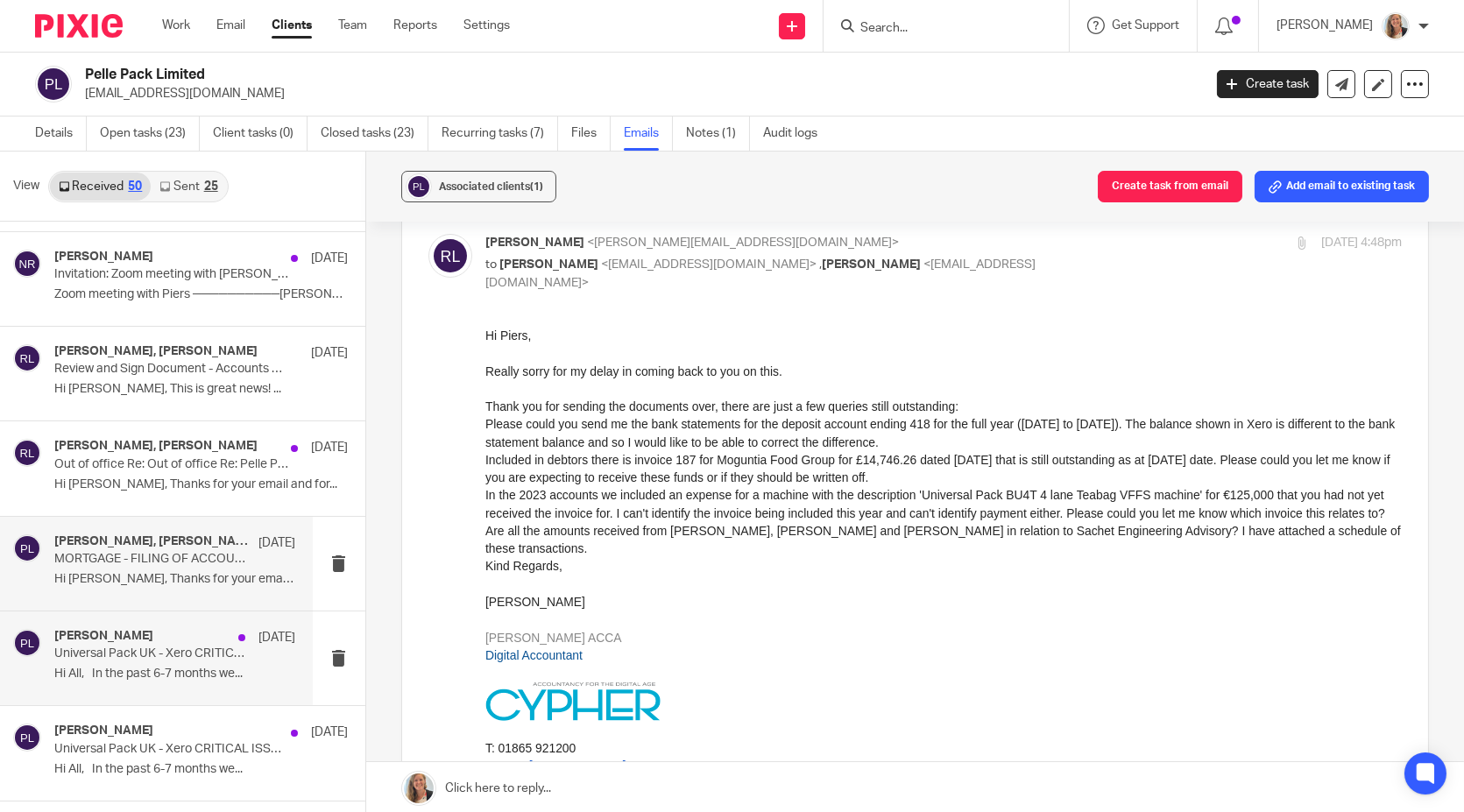
click at [153, 667] on p "Hi All, In the past 6-7 months we..." at bounding box center [175, 674] width 241 height 15
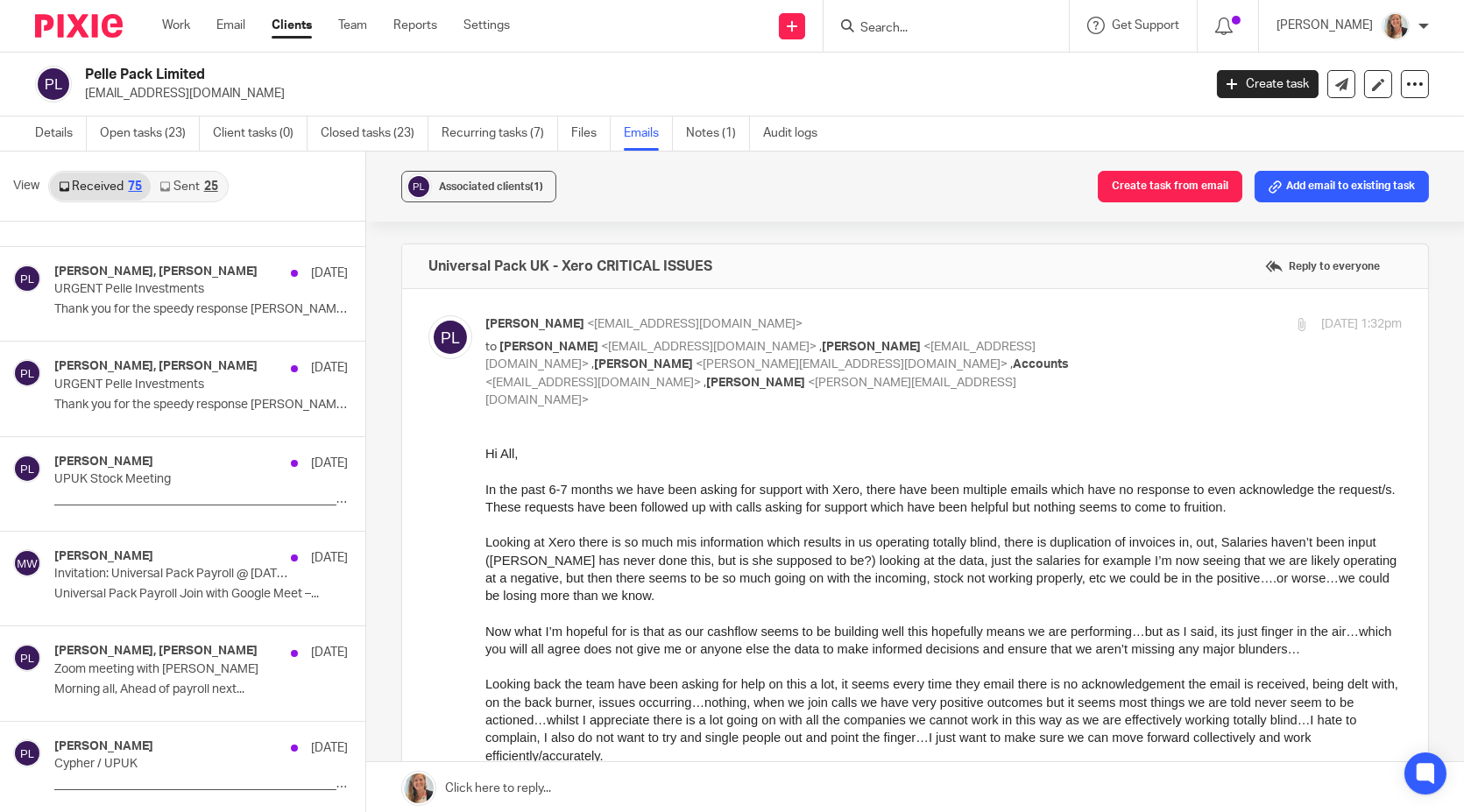
scroll to position [2317, 0]
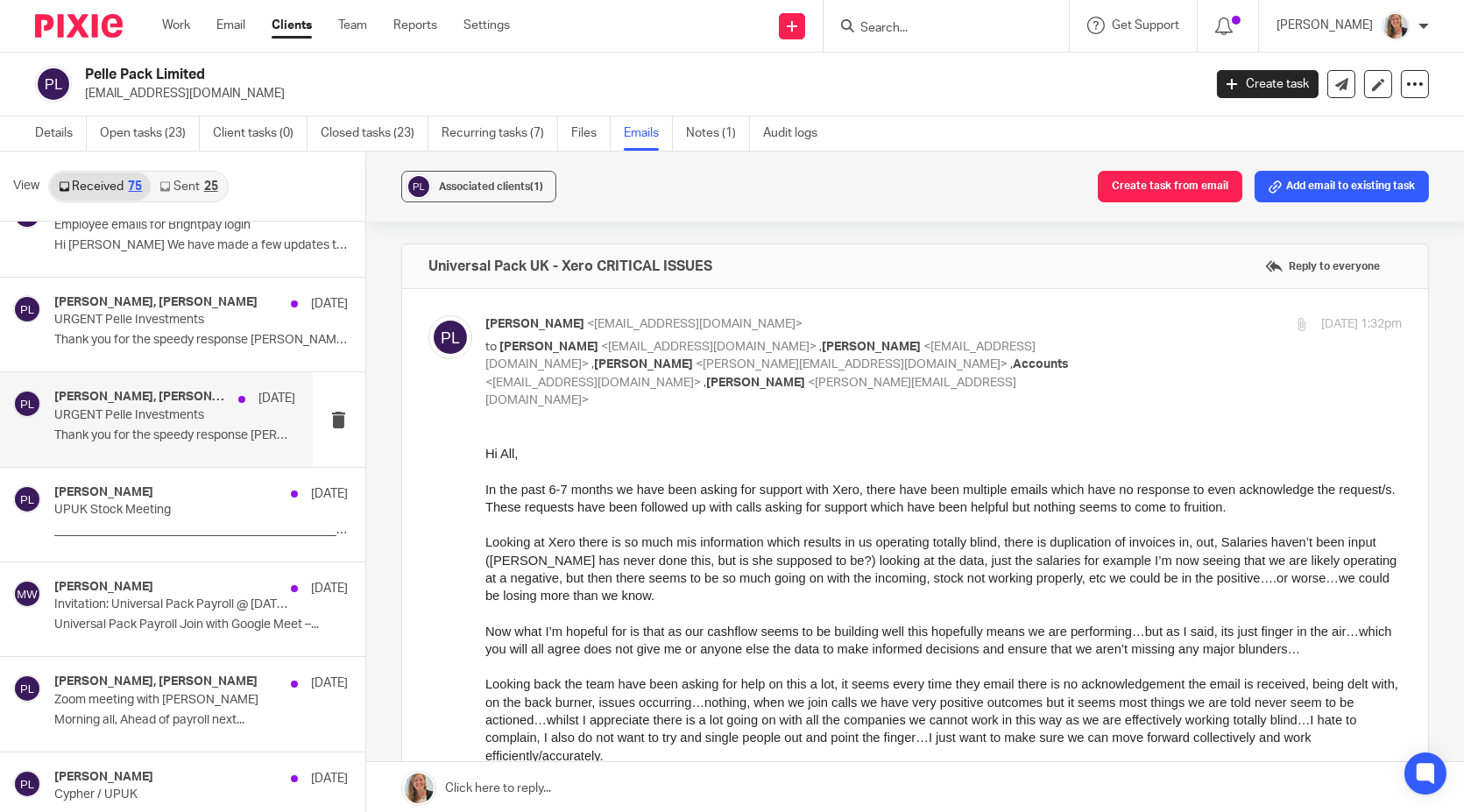
click at [127, 408] on p "URGENT Pelle Investments" at bounding box center [151, 415] width 193 height 15
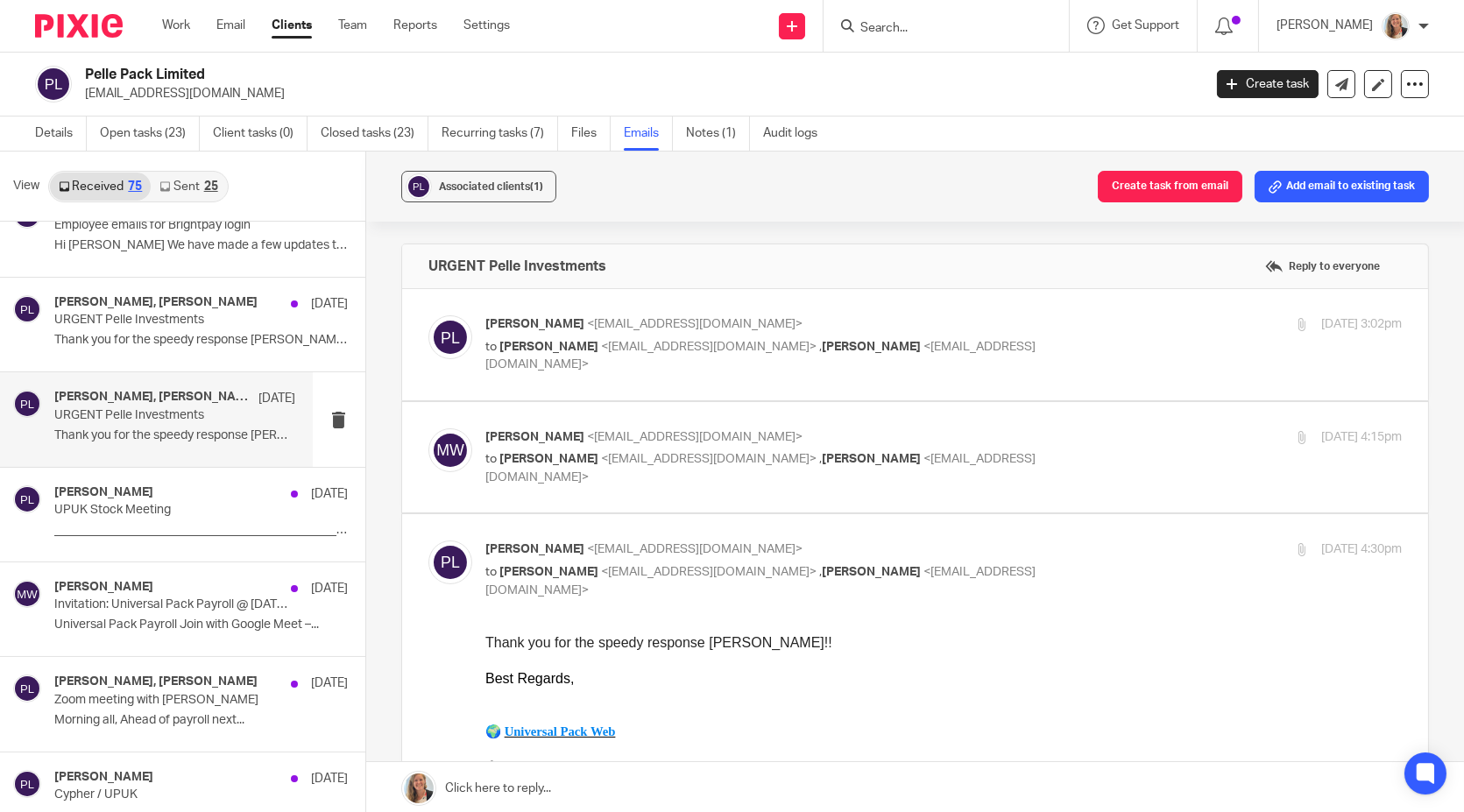
scroll to position [0, 0]
click at [1066, 319] on p "Piers Lamb <piers@universalpack-uk.com>" at bounding box center [791, 324] width 612 height 19
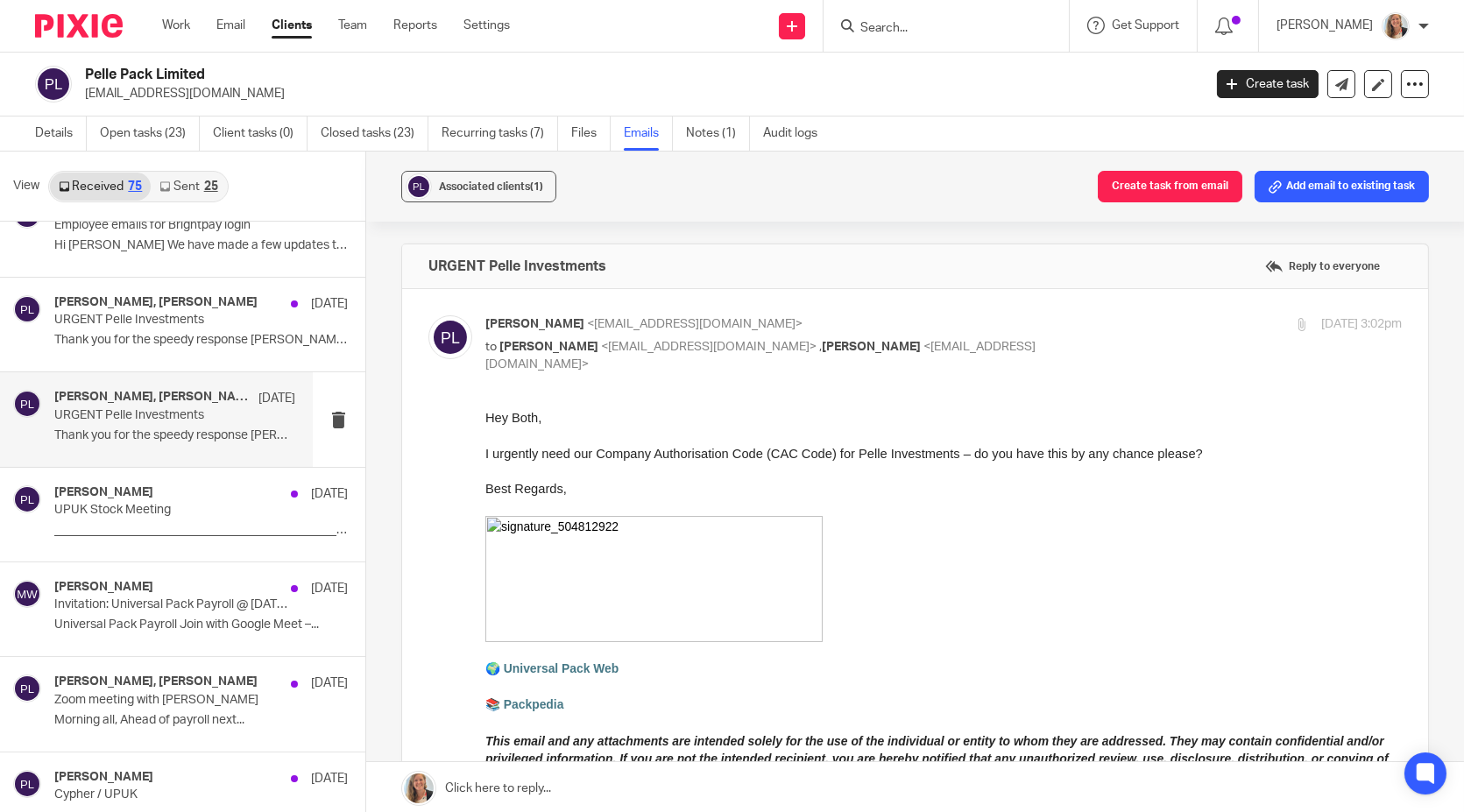
click at [1065, 319] on p "Piers Lamb <piers@universalpack-uk.com>" at bounding box center [791, 324] width 612 height 19
checkbox input "false"
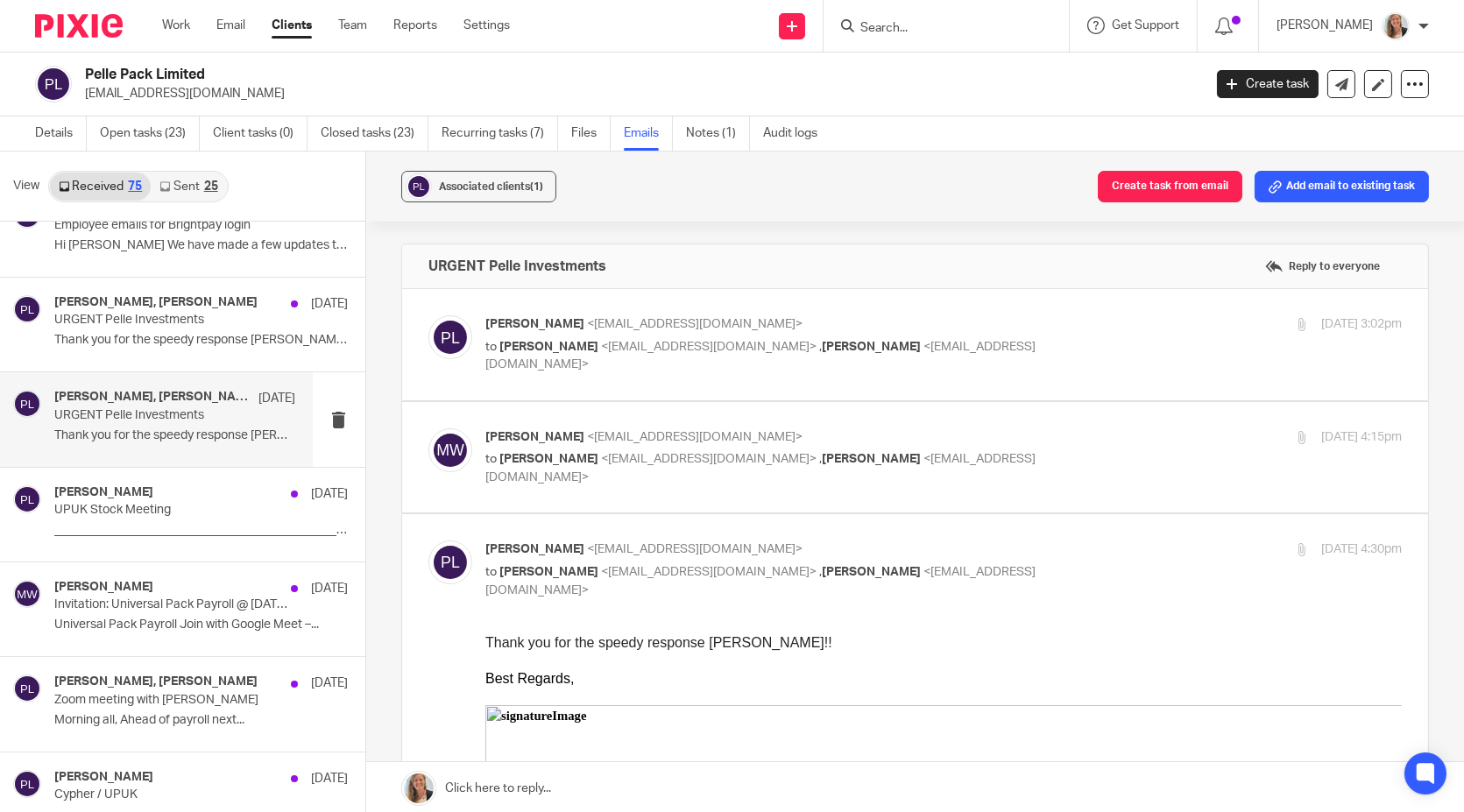
click at [1032, 460] on p "to Piers Lamb <piers@universalpack-uk.com> , Lauren Johnson <lauren@cypherhq.co…" at bounding box center [791, 468] width 612 height 36
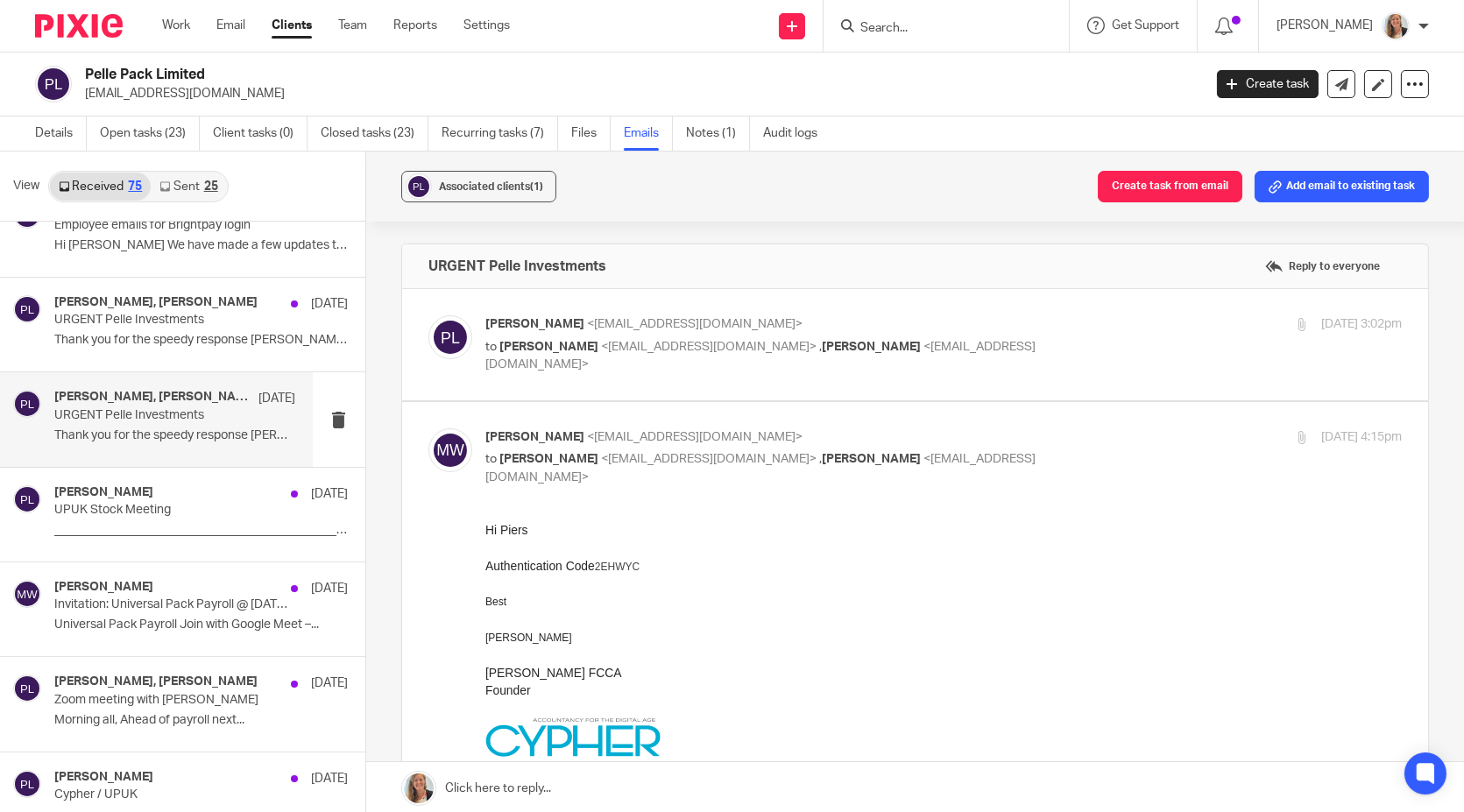
click at [1053, 474] on div "Matt Williams <matt@cypherhq.co.uk> to Piers Lamb <piers@universalpack-uk.com> …" at bounding box center [915, 785] width 974 height 715
click at [1116, 496] on div "Matt Williams <matt@cypherhq.co.uk> to Piers Lamb <piers@universalpack-uk.com> …" at bounding box center [915, 785] width 974 height 715
click at [1088, 463] on div "Matt Williams <matt@cypherhq.co.uk> to Piers Lamb <piers@universalpack-uk.com> …" at bounding box center [943, 457] width 917 height 59
checkbox input "false"
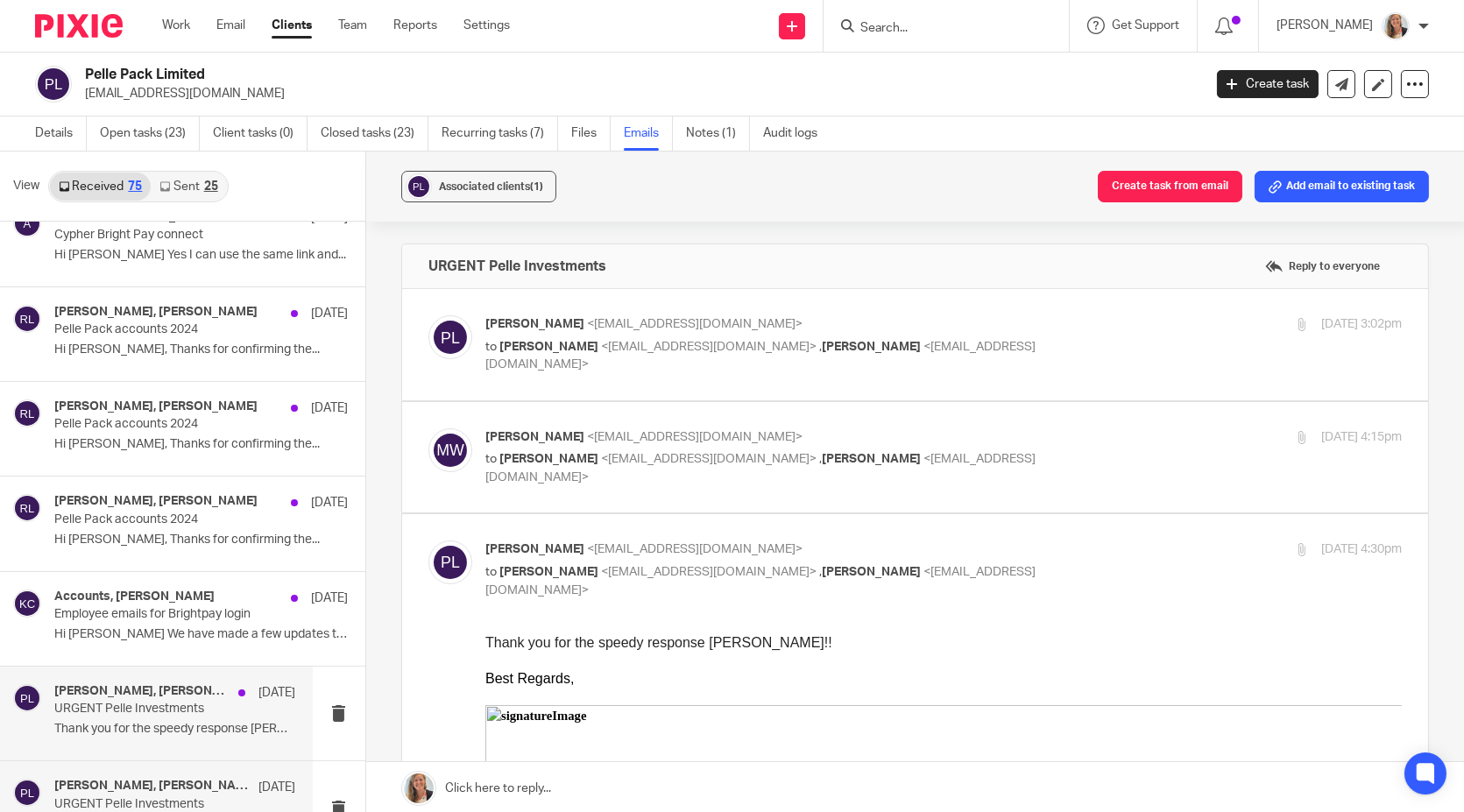
scroll to position [1927, 0]
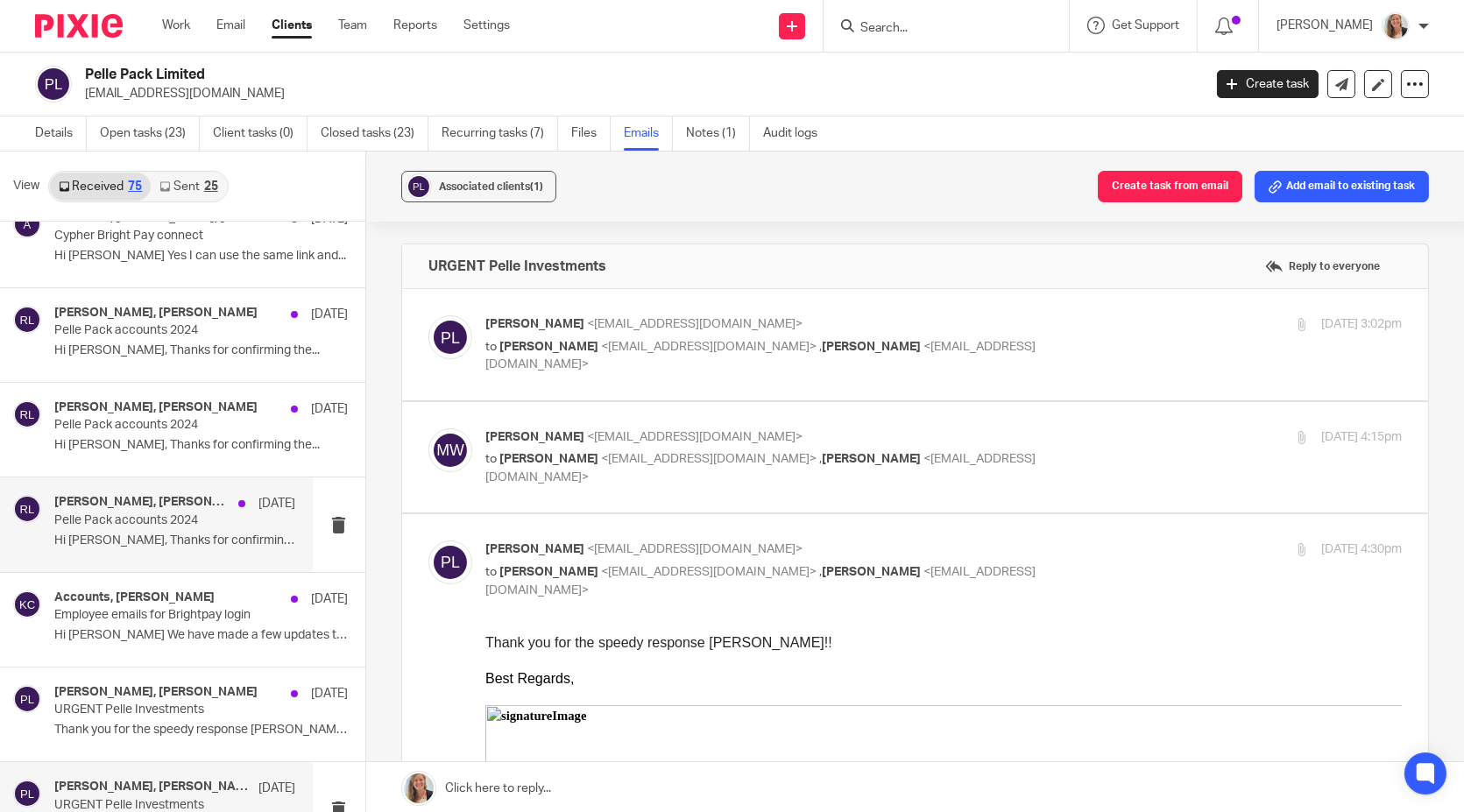
click at [186, 521] on div "Piers Lamb, Rosie Lindsey 24 Jun Pelle Pack accounts 2024 Hi Rosie, Thanks for …" at bounding box center [175, 524] width 241 height 59
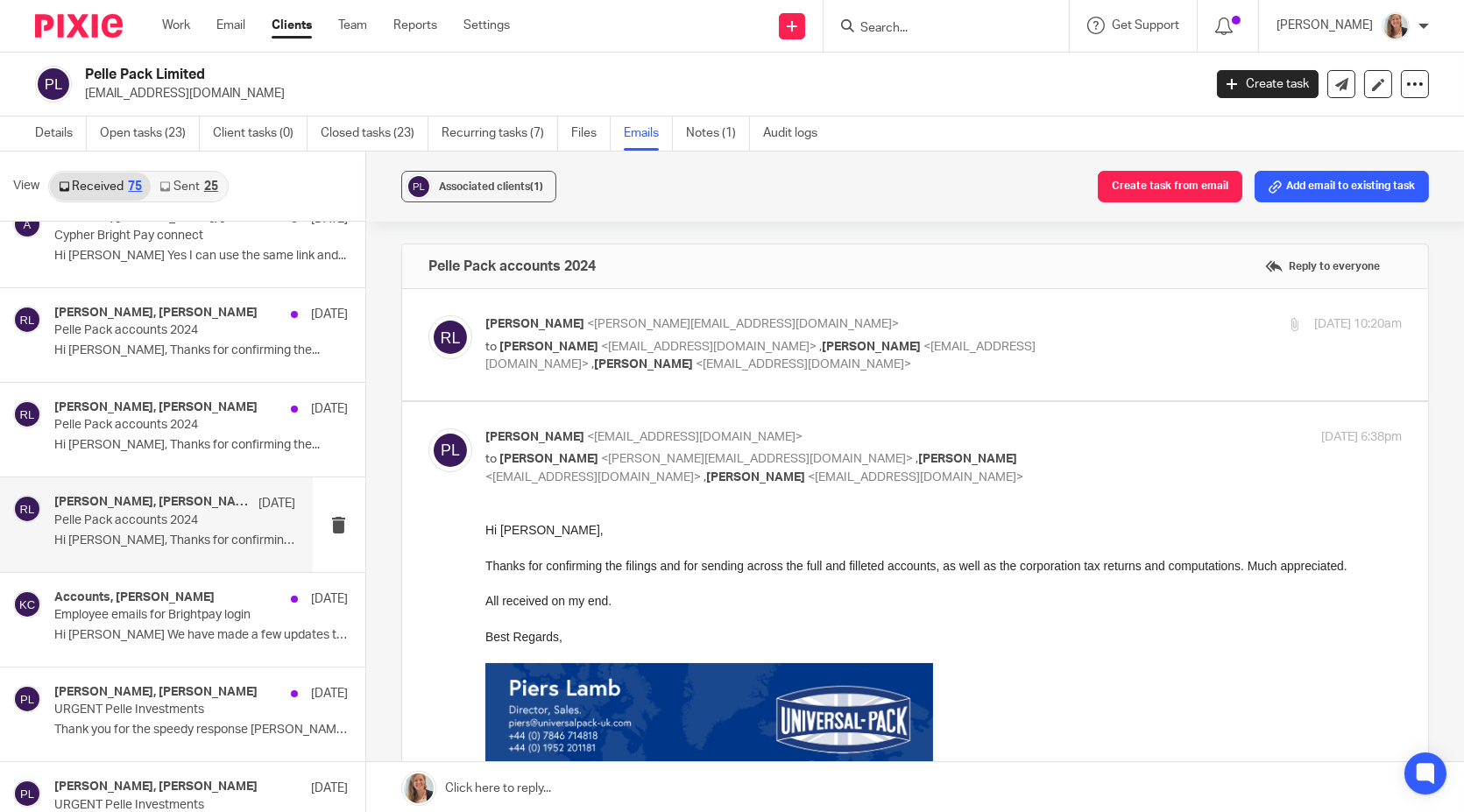
scroll to position [0, 0]
click at [1118, 347] on div "Rosie Lindsey <rosie@cypherhq.co.uk> to Piers Lamb <piers@universalpack-uk.com>…" at bounding box center [943, 345] width 917 height 59
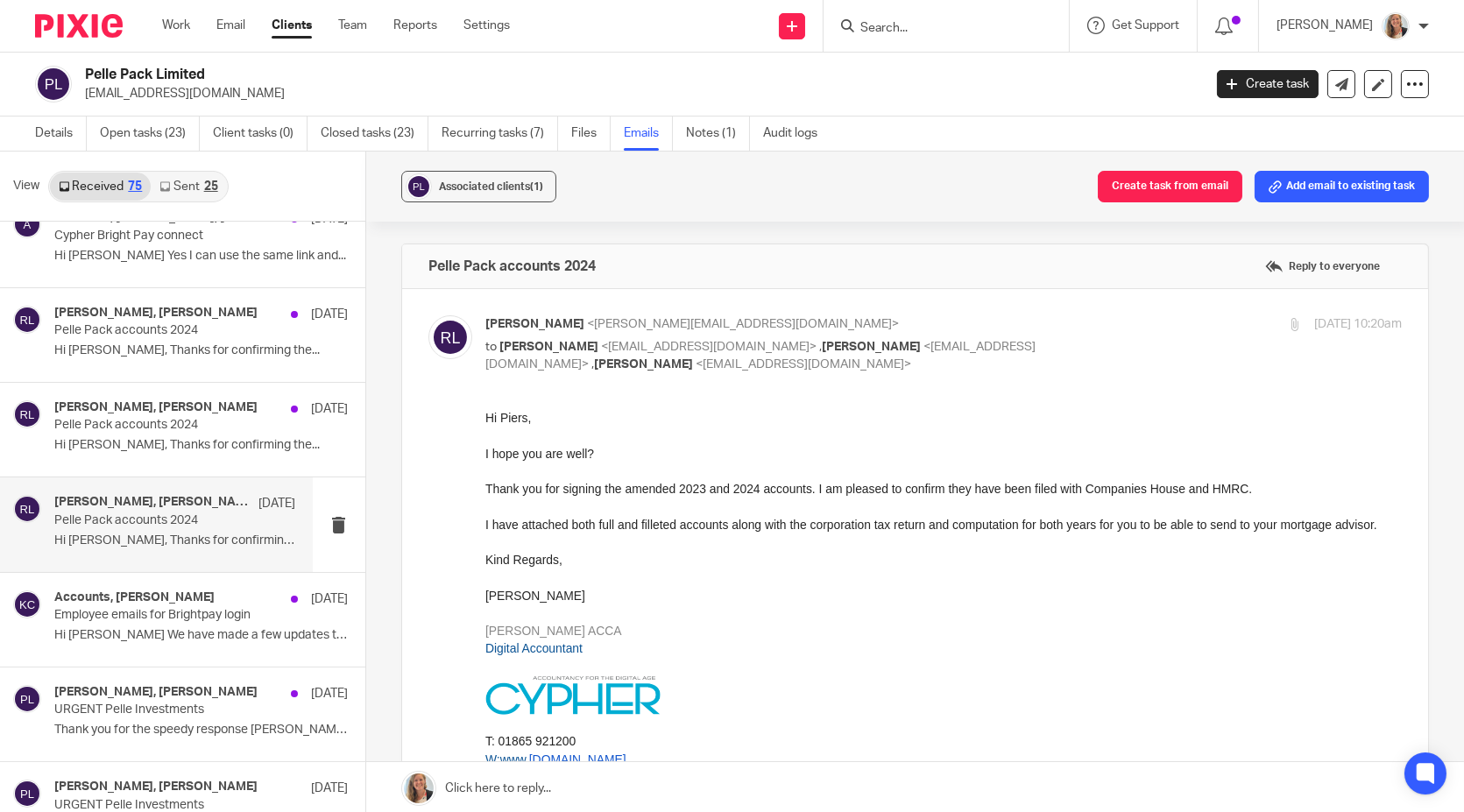
click at [1118, 347] on div "Rosie Lindsey <rosie@cypherhq.co.uk> to Piers Lamb <piers@universalpack-uk.com>…" at bounding box center [943, 345] width 917 height 59
checkbox input "false"
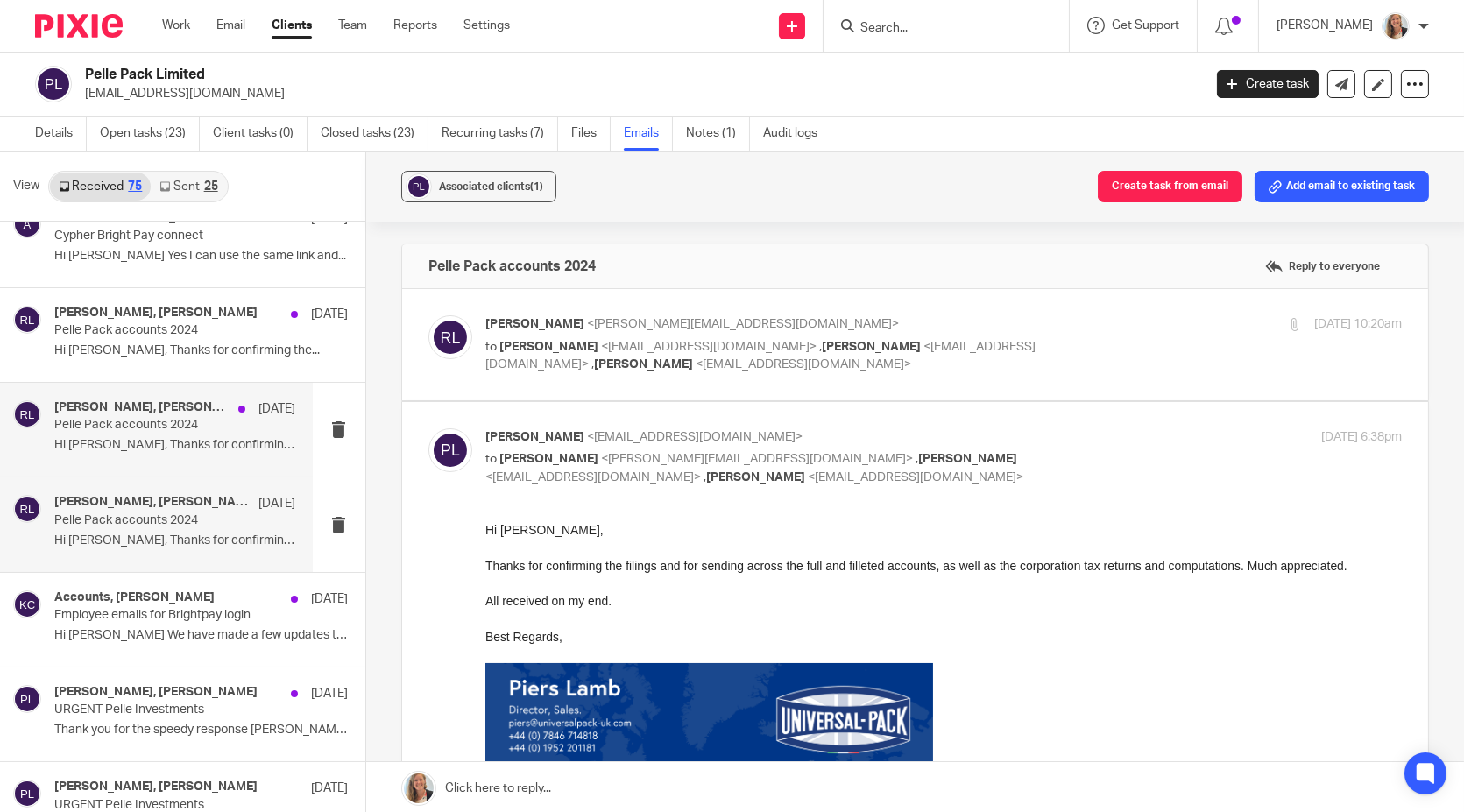
scroll to position [1830, 0]
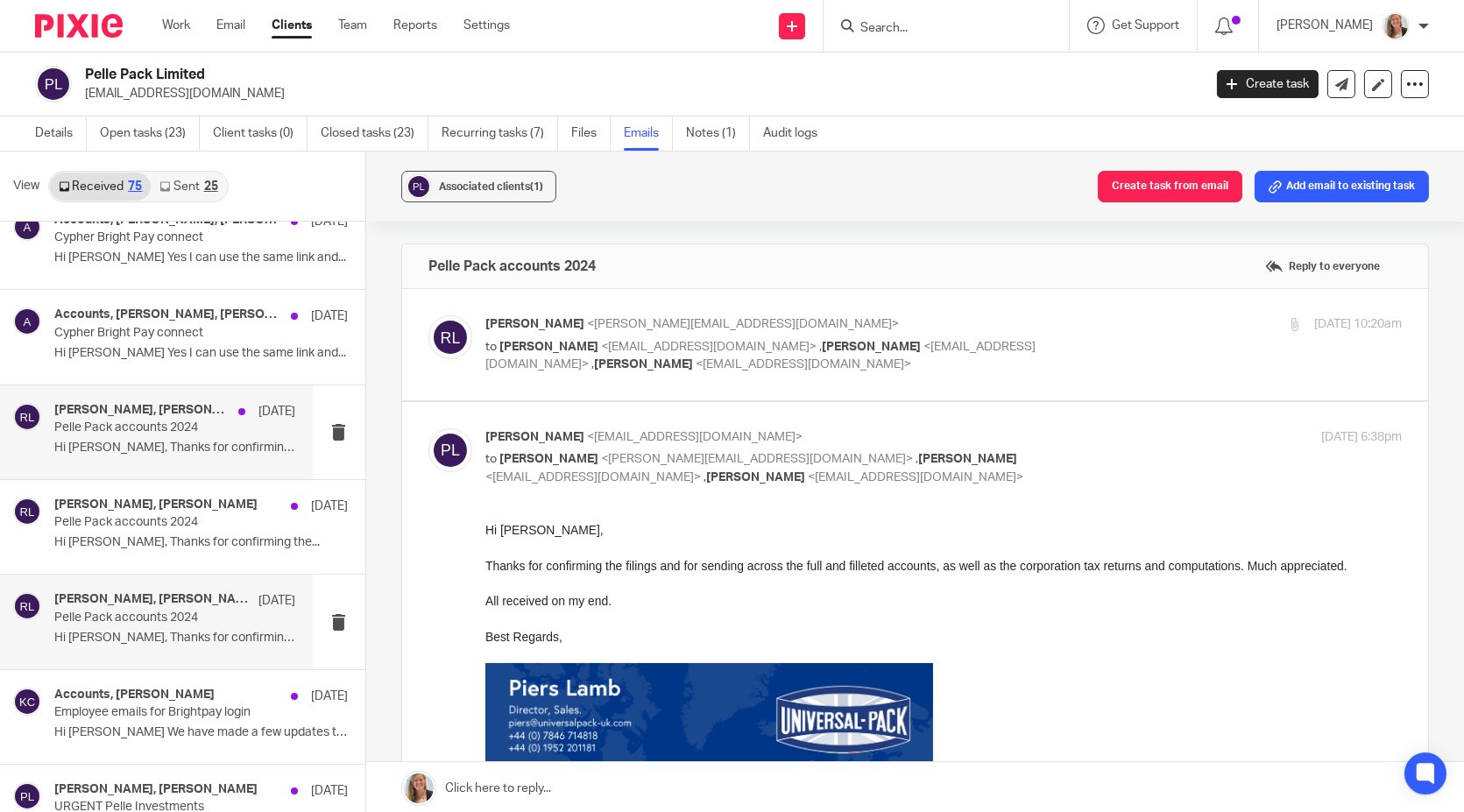
click at [137, 454] on div "Piers Lamb, Rosie Lindsey 24 Jun Pelle Pack accounts 2024 Hi Rosie, Thanks for …" at bounding box center [175, 432] width 241 height 59
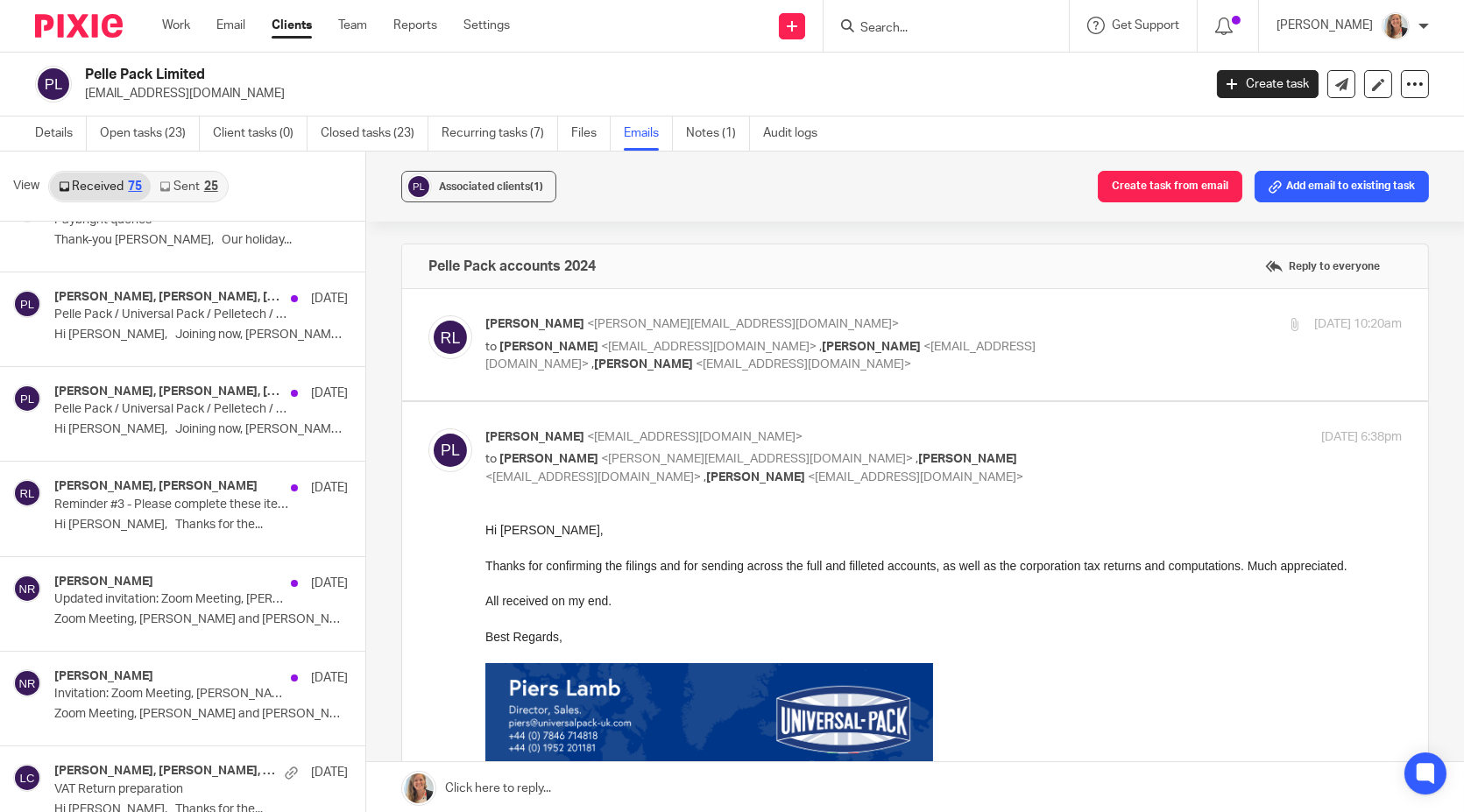
scroll to position [857, 0]
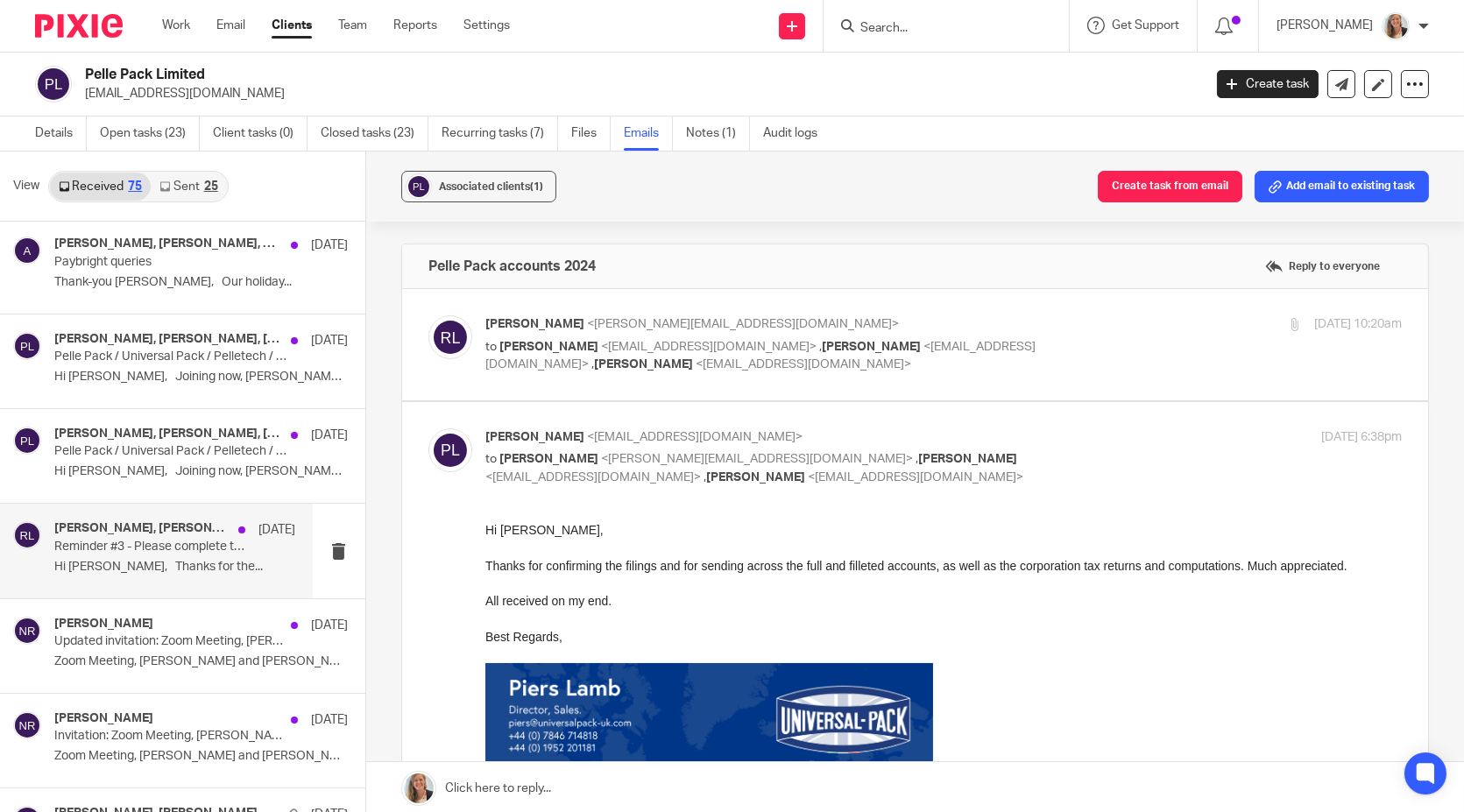
click at [200, 560] on p "Hi Rosie, Thanks for the..." at bounding box center [175, 567] width 241 height 15
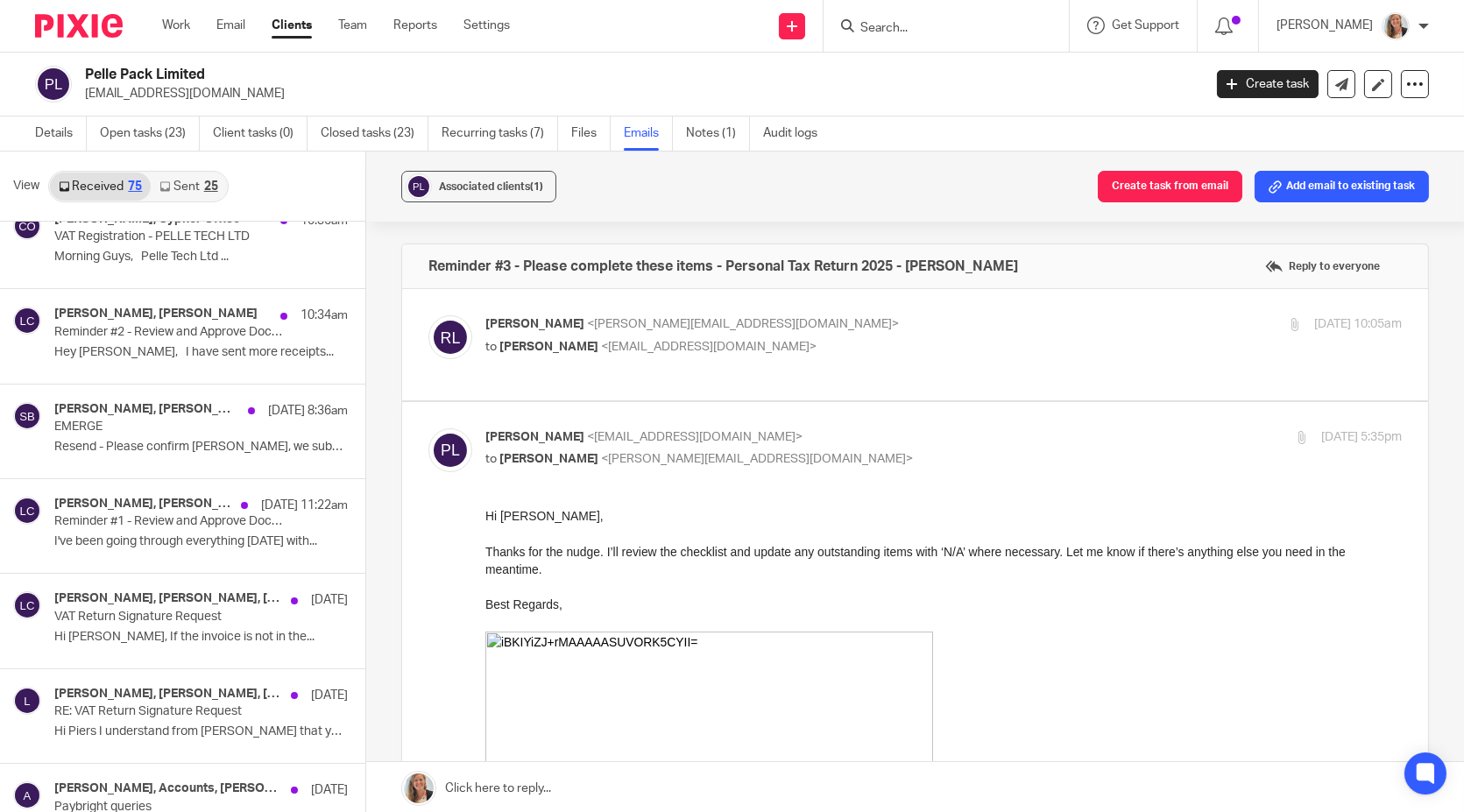
scroll to position [0, 0]
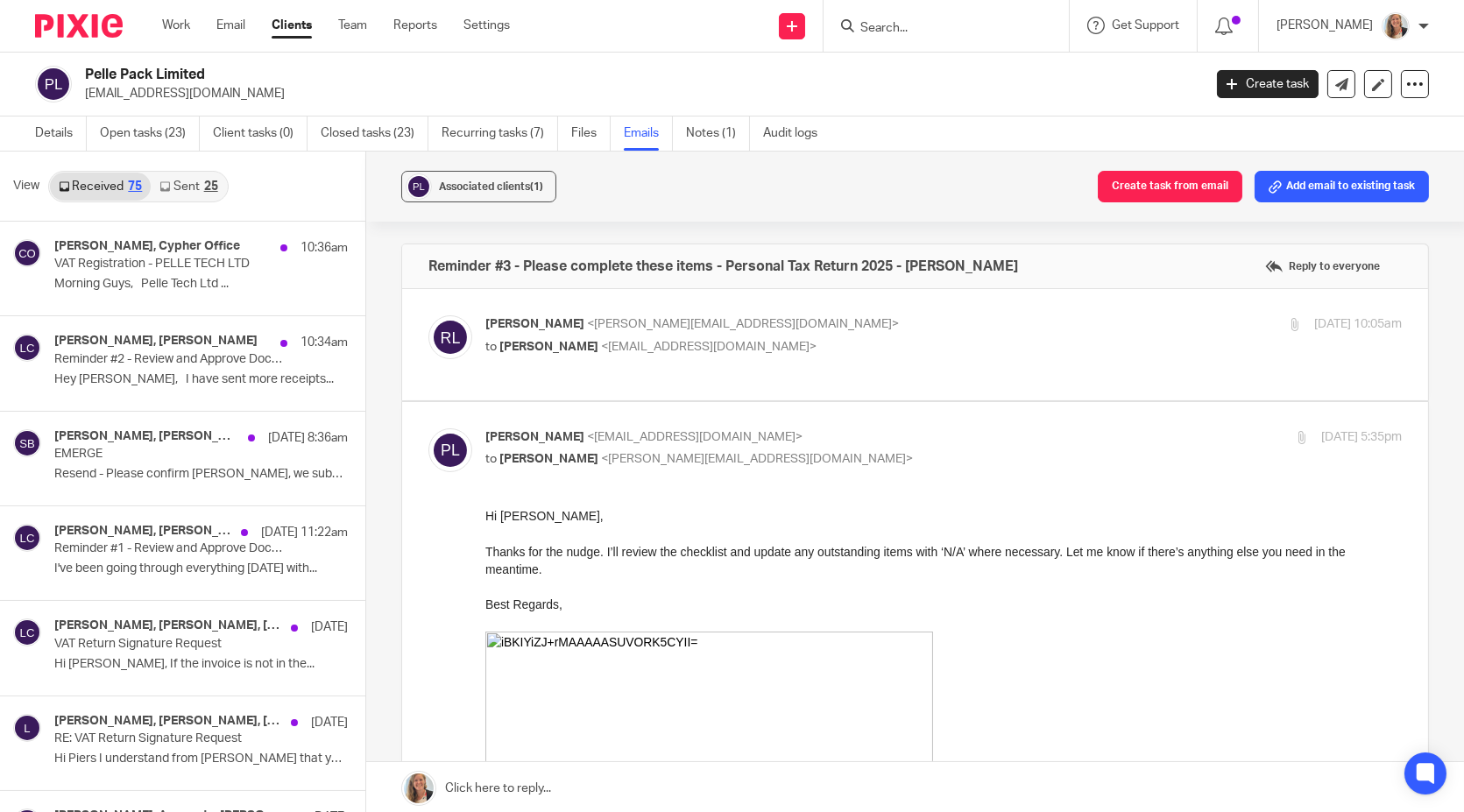
click at [200, 556] on div "Piers Lamb, Lisa Cooper 11 Aug 11:22am Reminder #1 - Review and Approve Documen…" at bounding box center [201, 554] width 293 height 59
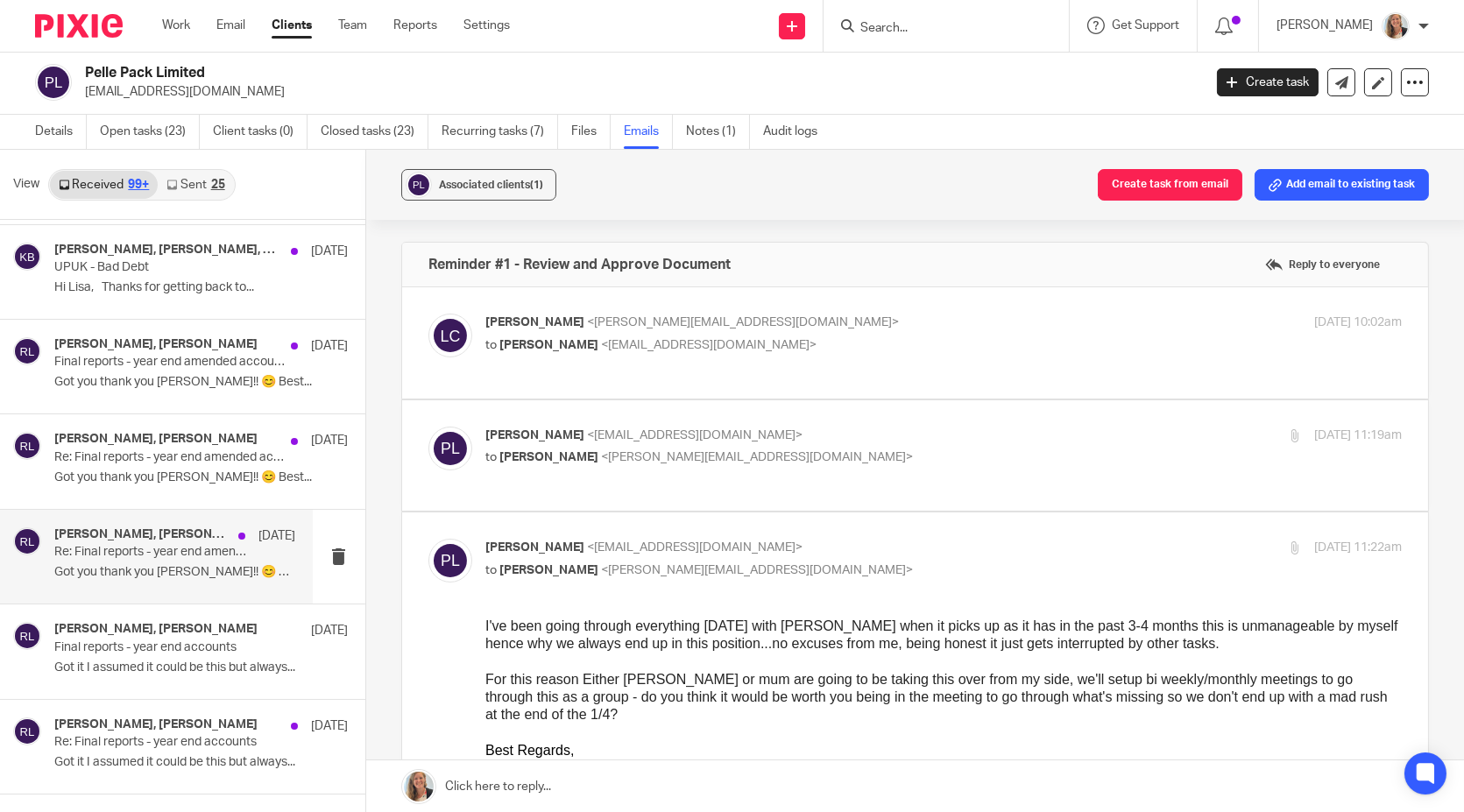
scroll to position [11266, 0]
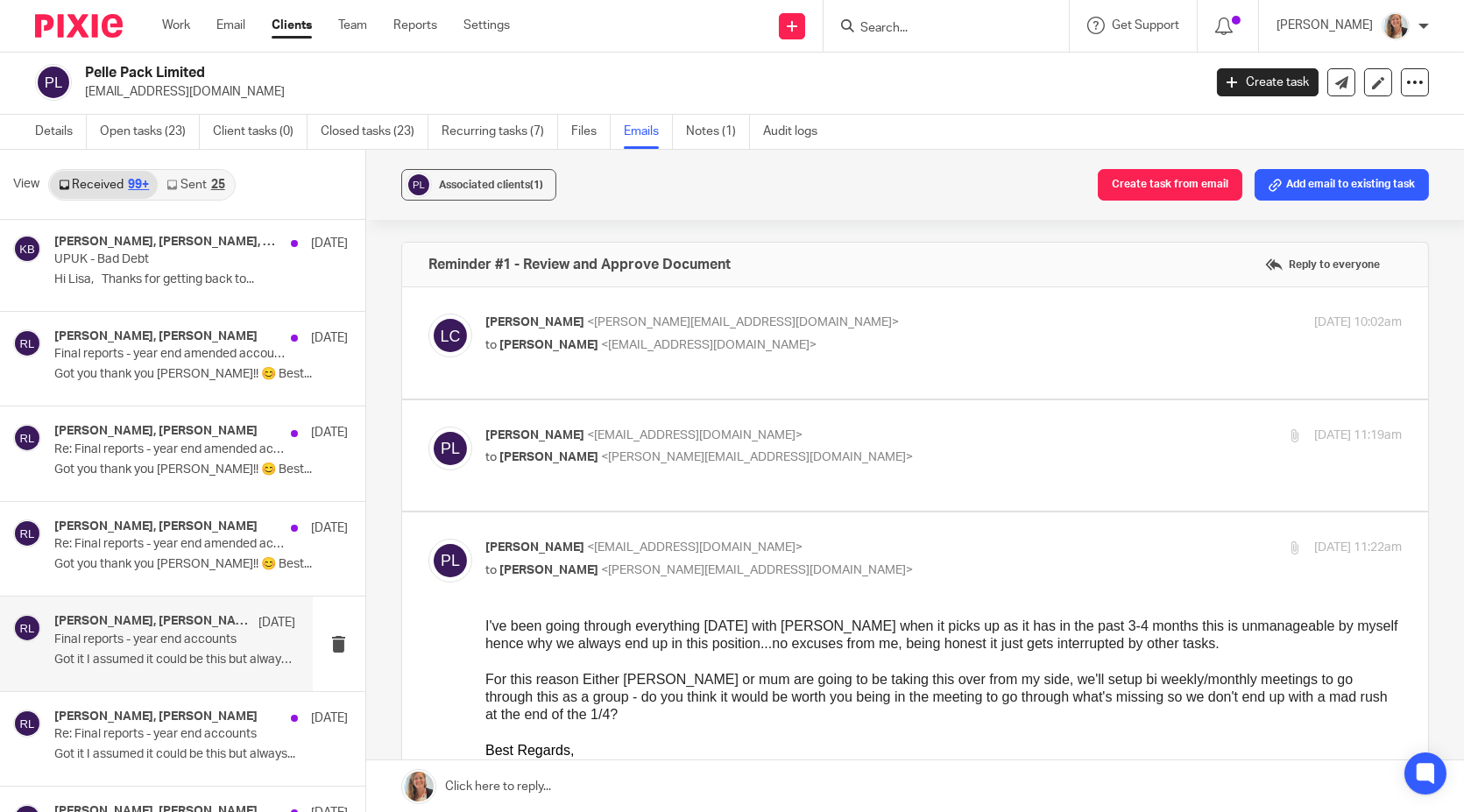
click at [185, 618] on div "Piers Lamb, Rosie Lindsey 27 Feb Final reports - year end accounts Got it I ass…" at bounding box center [175, 644] width 241 height 59
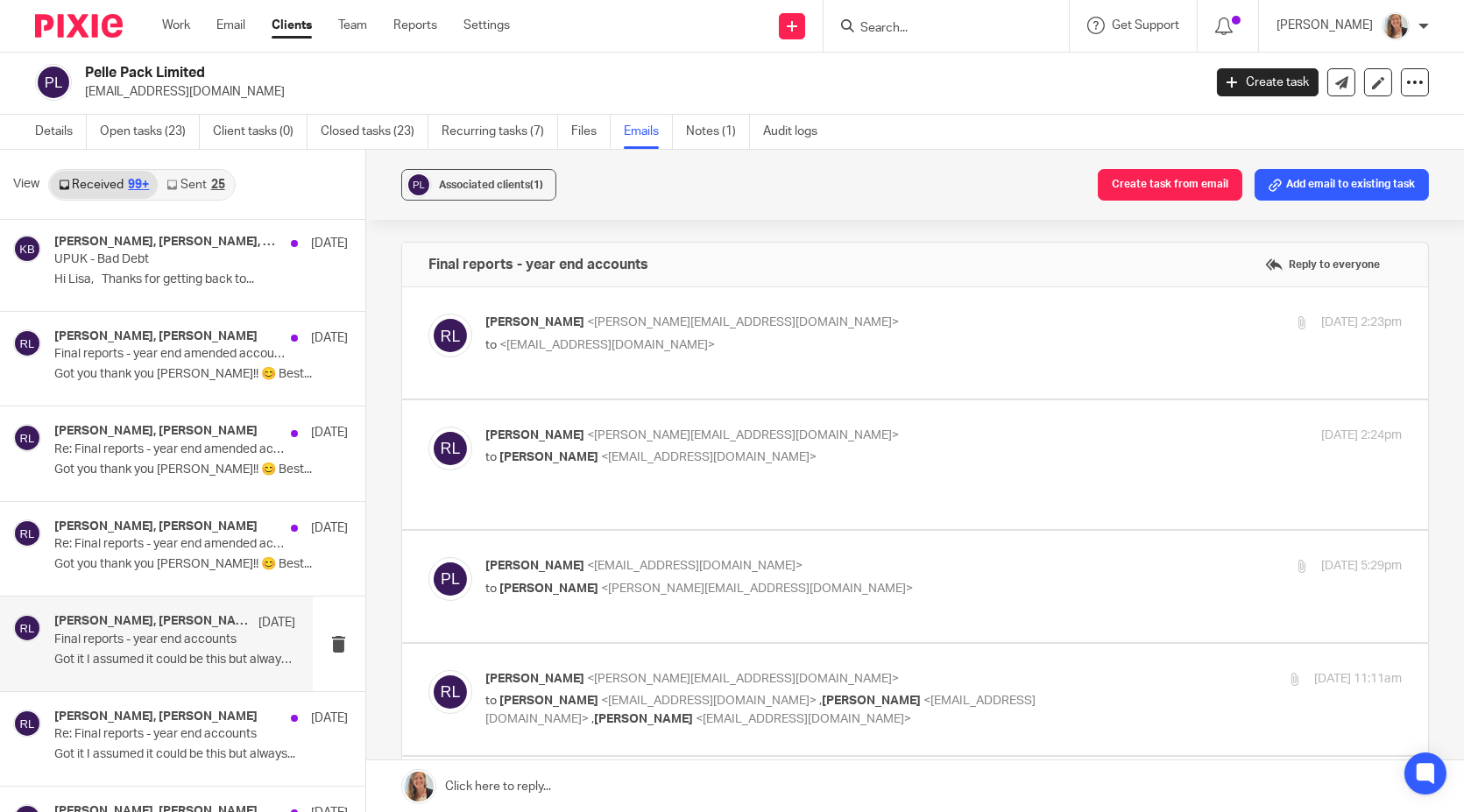
scroll to position [0, 0]
click at [898, 306] on label at bounding box center [915, 342] width 1026 height 111
click at [428, 313] on input "checkbox" at bounding box center [428, 313] width 1 height 1
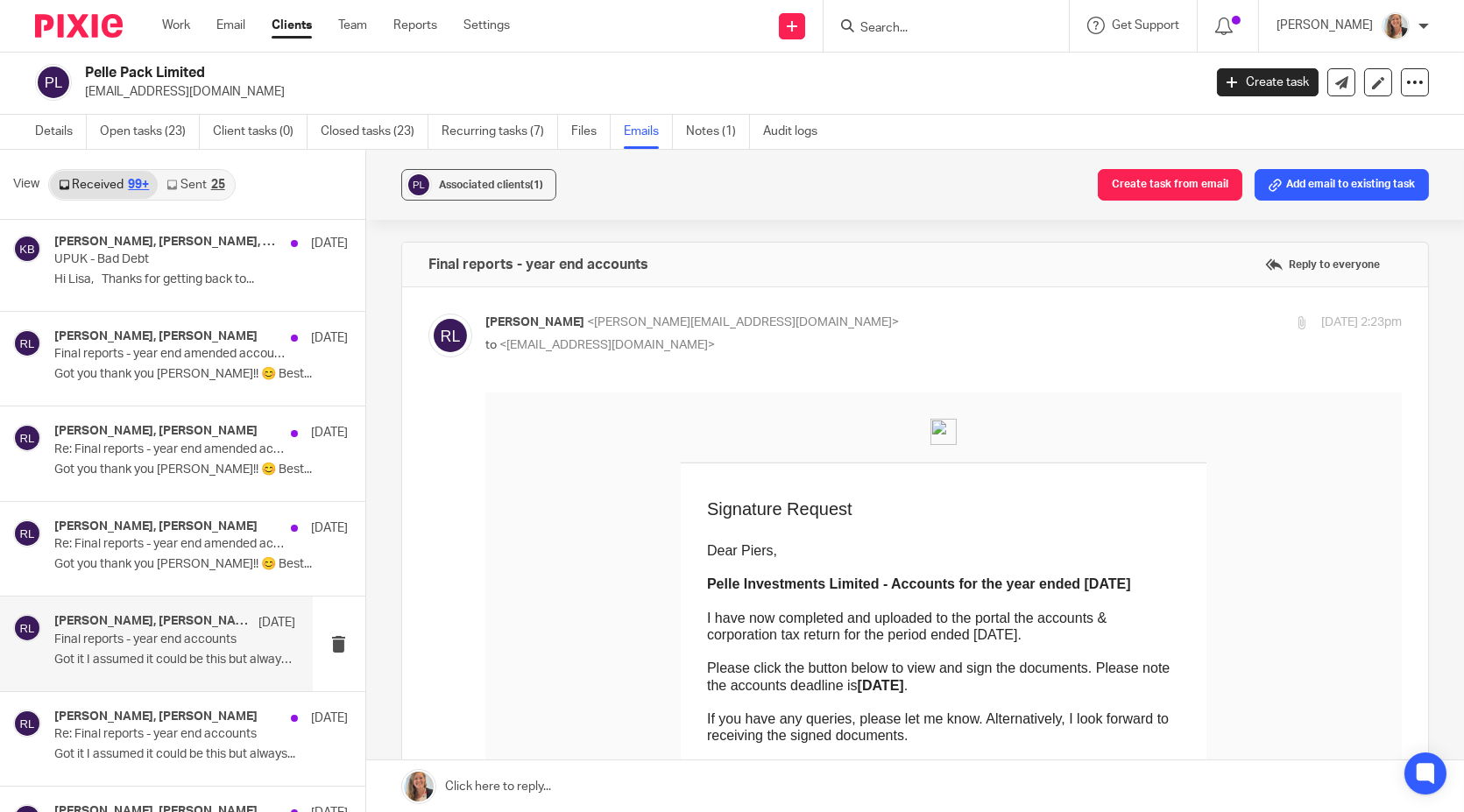
click at [801, 328] on p "Rosie Lindsey <rosie@cypherhq.co.uk>" at bounding box center [791, 323] width 612 height 19
checkbox input "false"
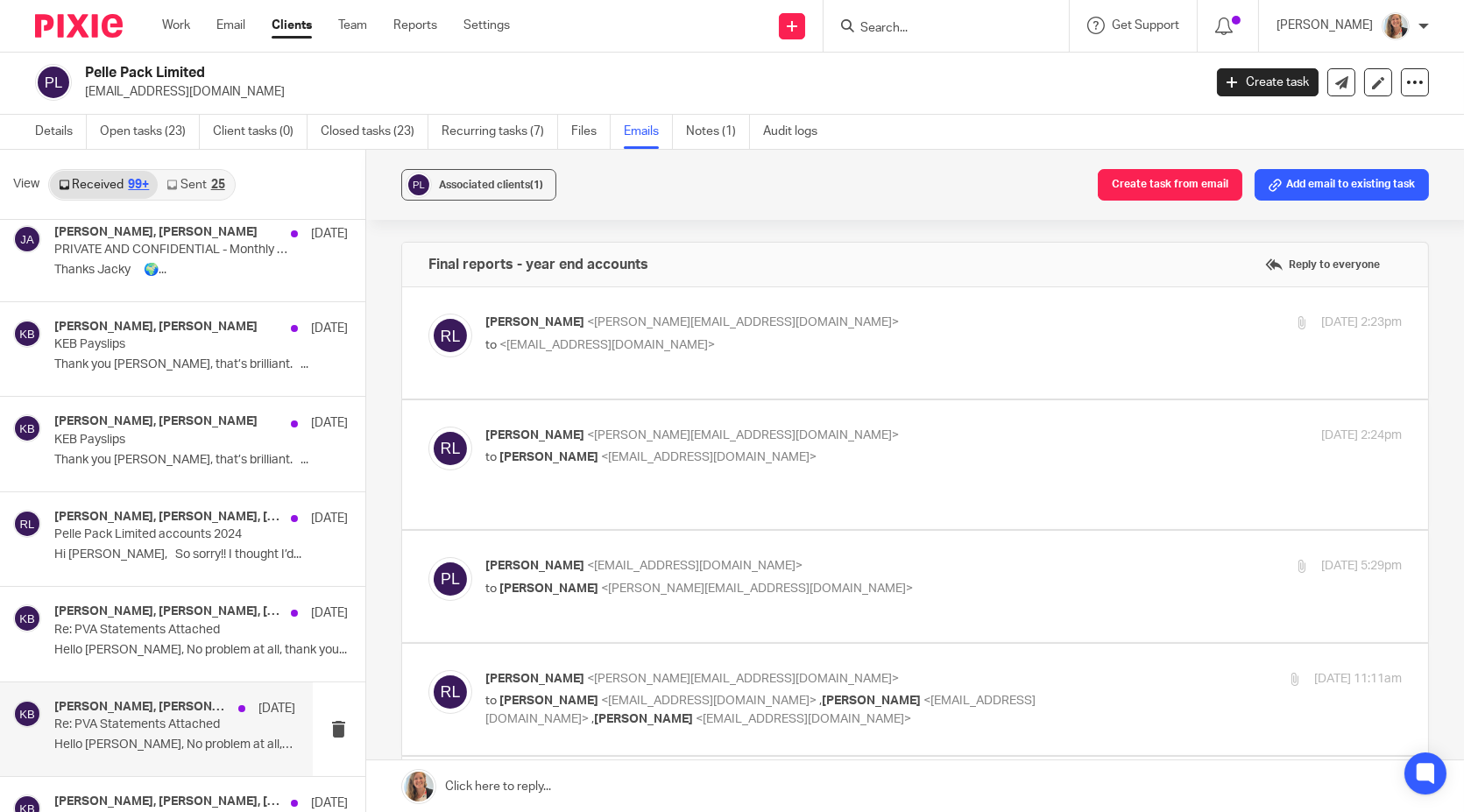
scroll to position [9904, 0]
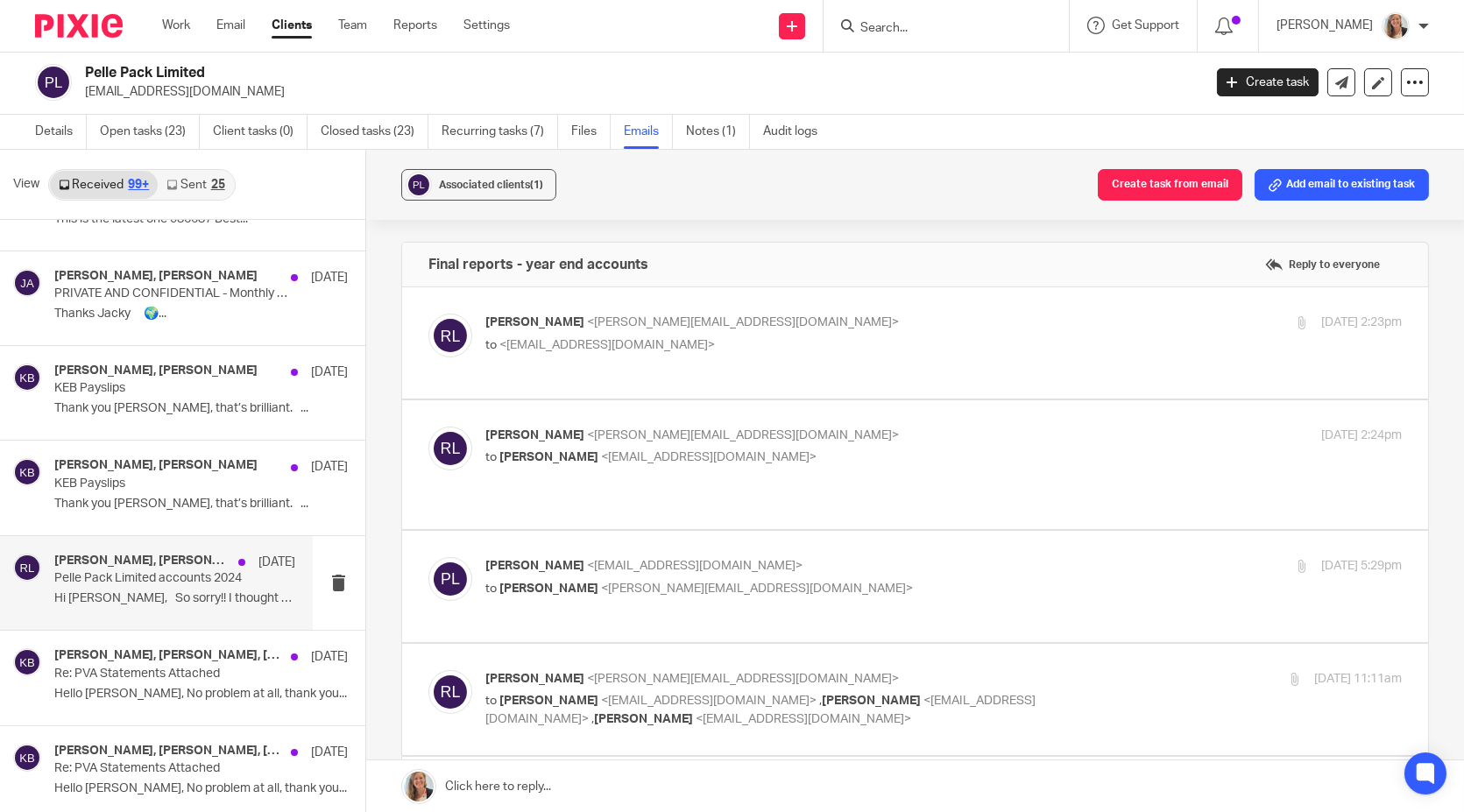
click at [177, 591] on p "Hi Rosie, So sorry!! I thought I’d..." at bounding box center [175, 598] width 241 height 15
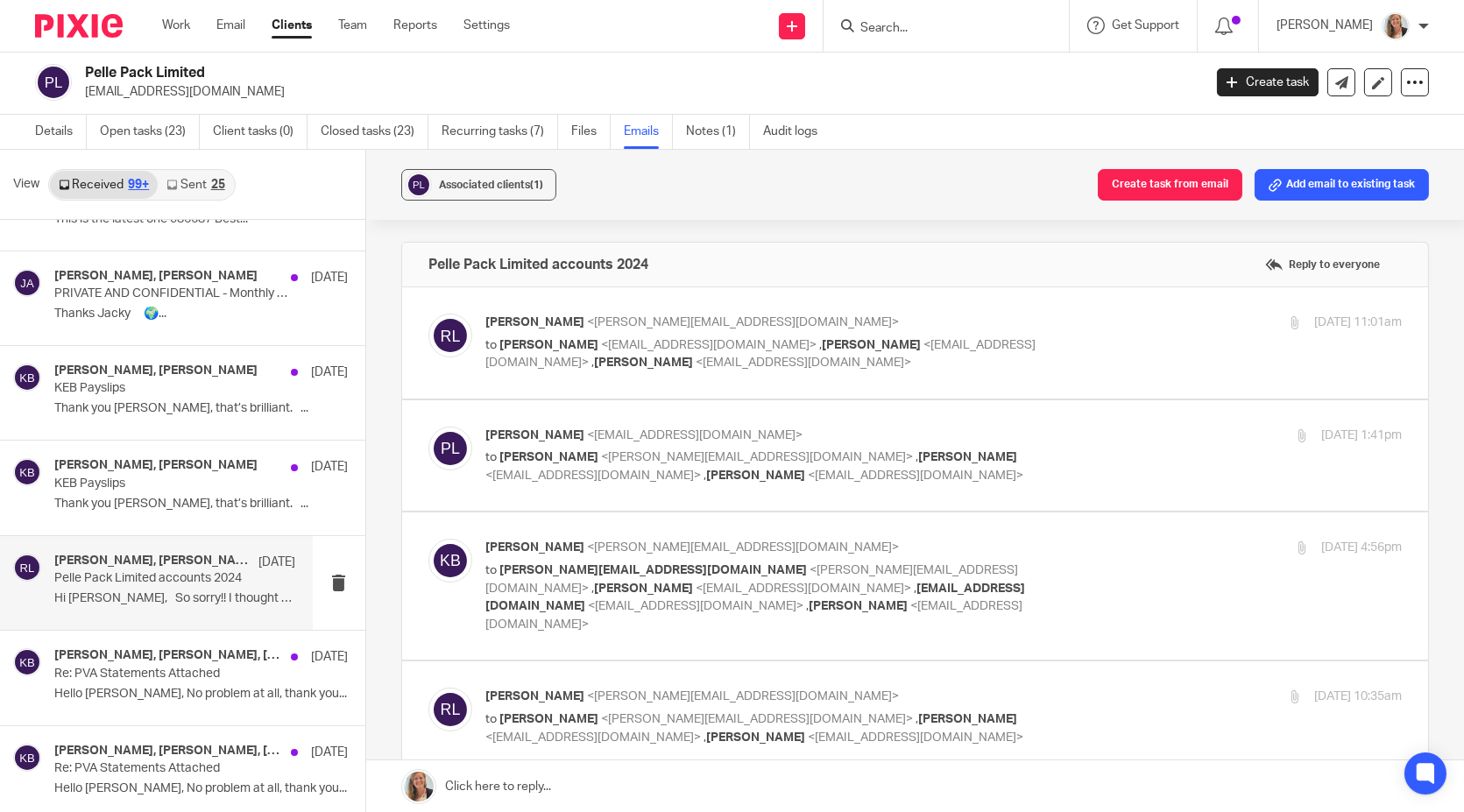
scroll to position [0, 0]
click at [1129, 342] on div "Rosie Lindsey <rosie@cypherhq.co.uk> to Piers Lamb <piers@universalpack-uk.com>…" at bounding box center [943, 343] width 917 height 59
checkbox input "true"
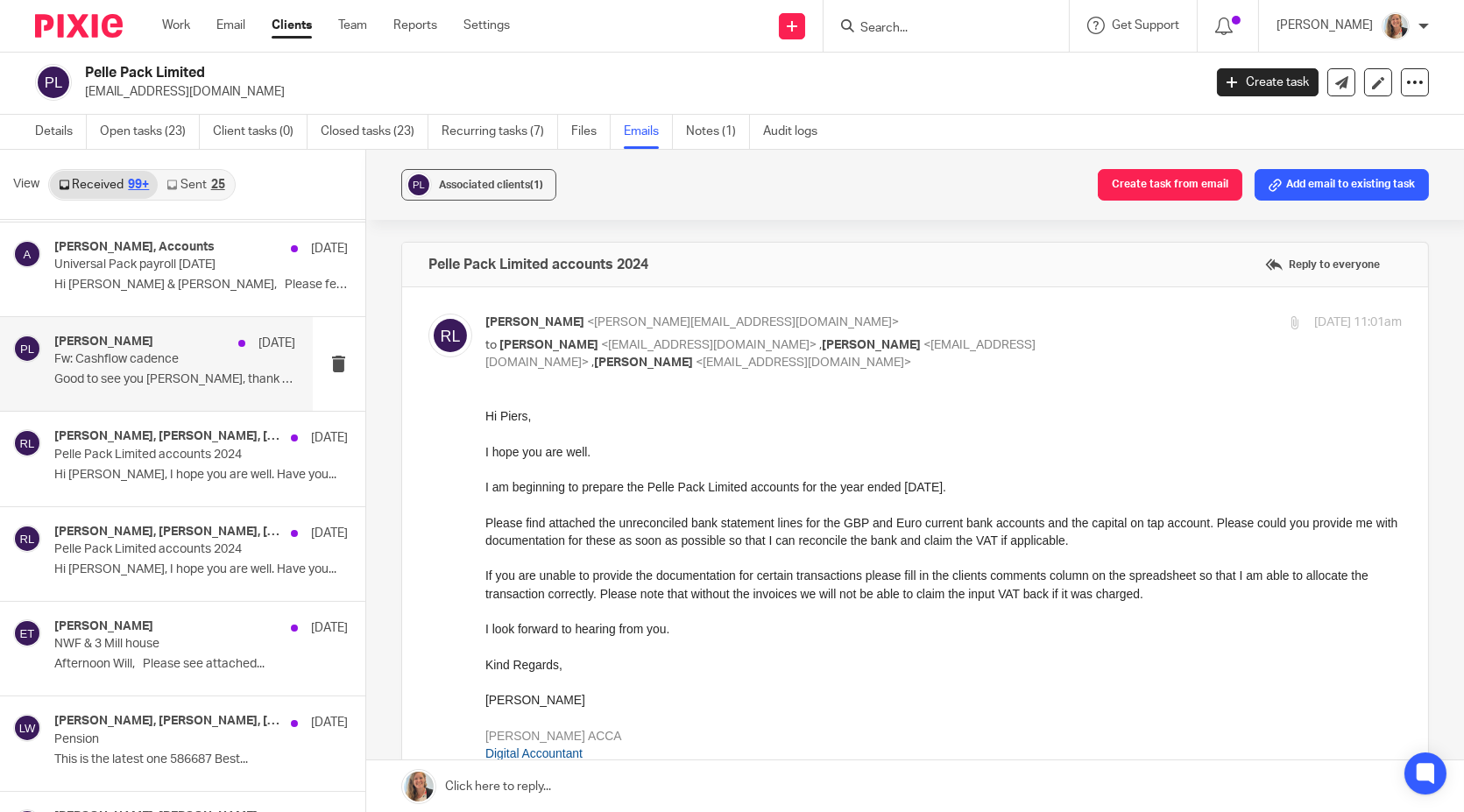
scroll to position [9223, 0]
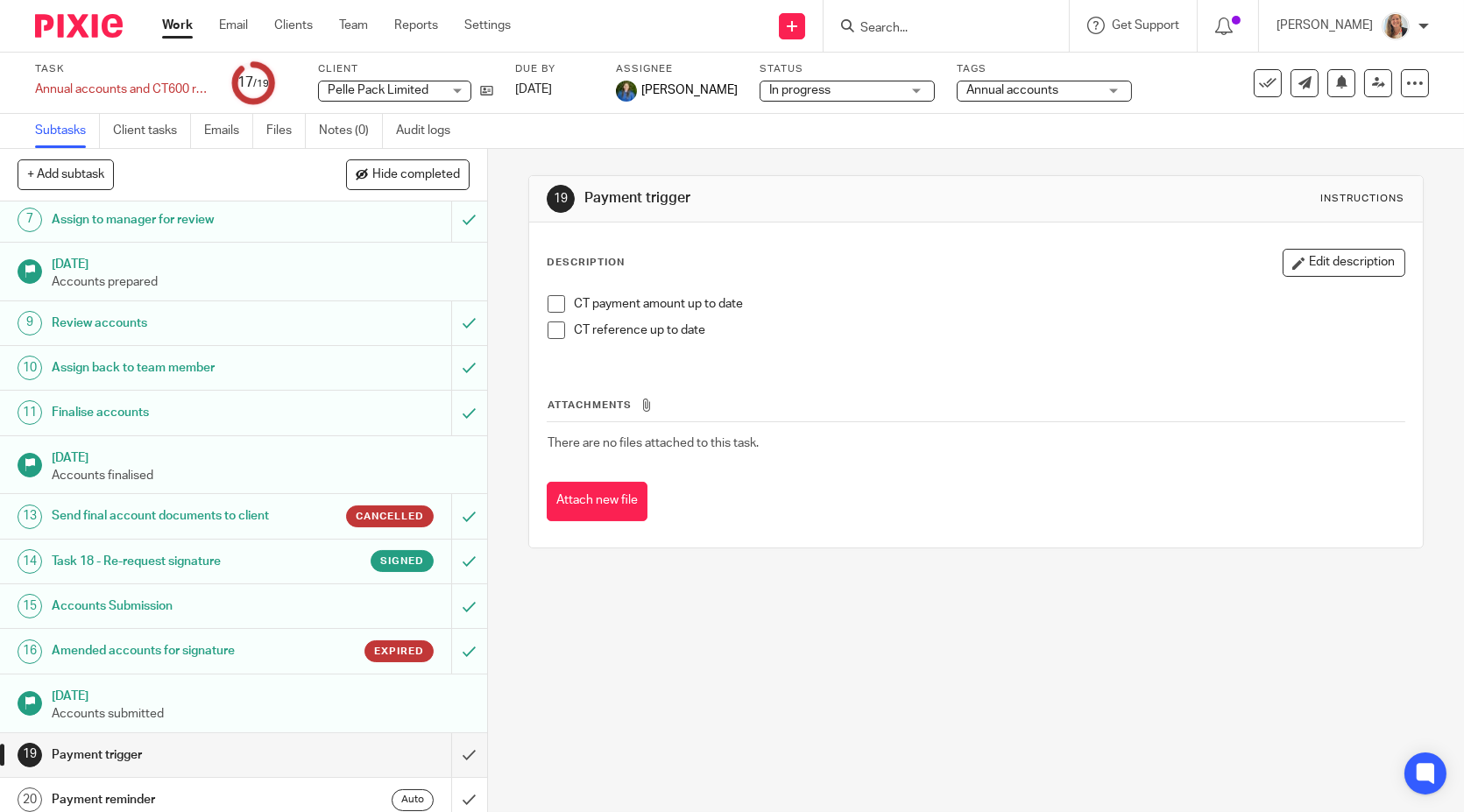
scroll to position [292, 0]
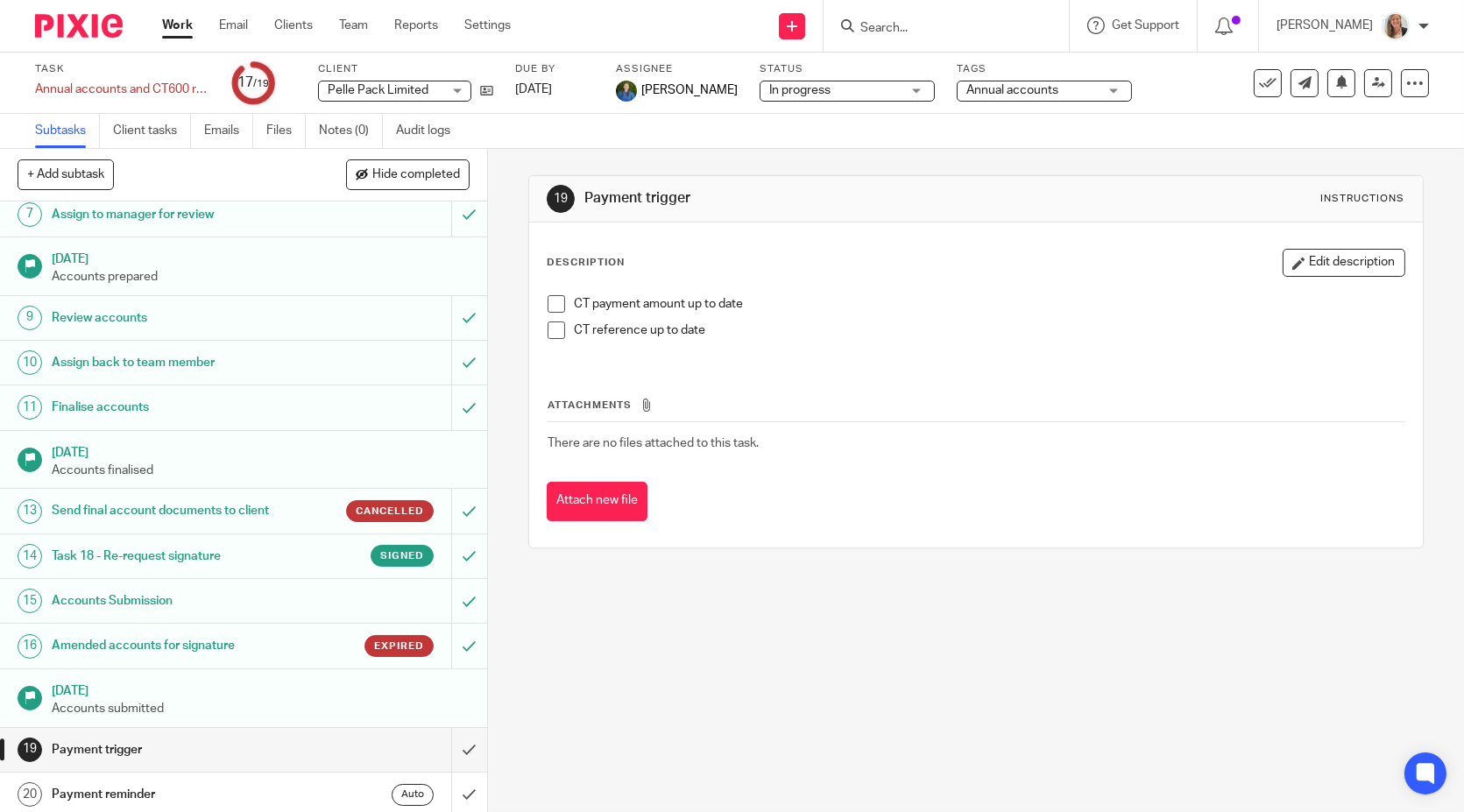
click at [190, 638] on h1 "Amended accounts for signature" at bounding box center [179, 644] width 255 height 26
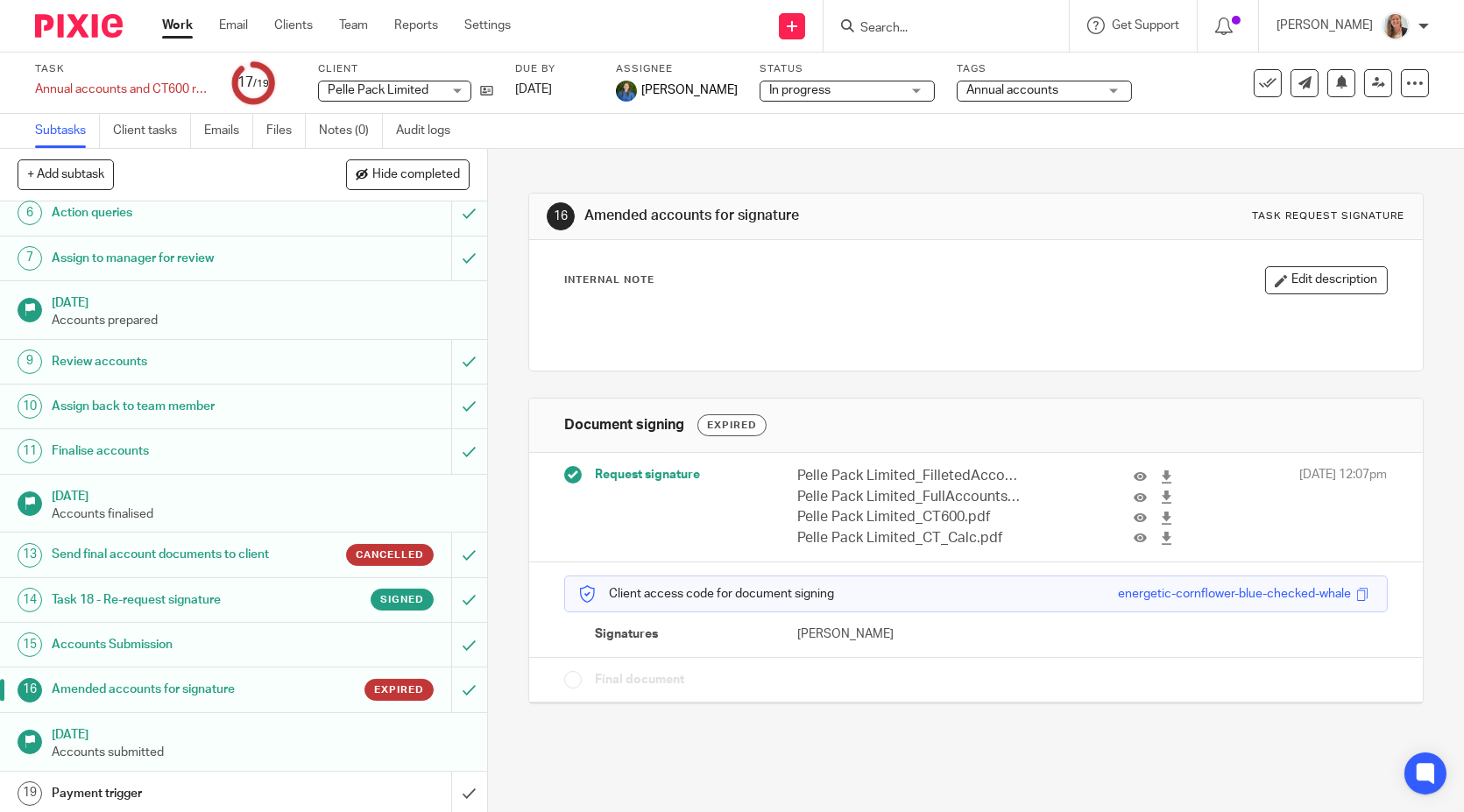
scroll to position [292, 0]
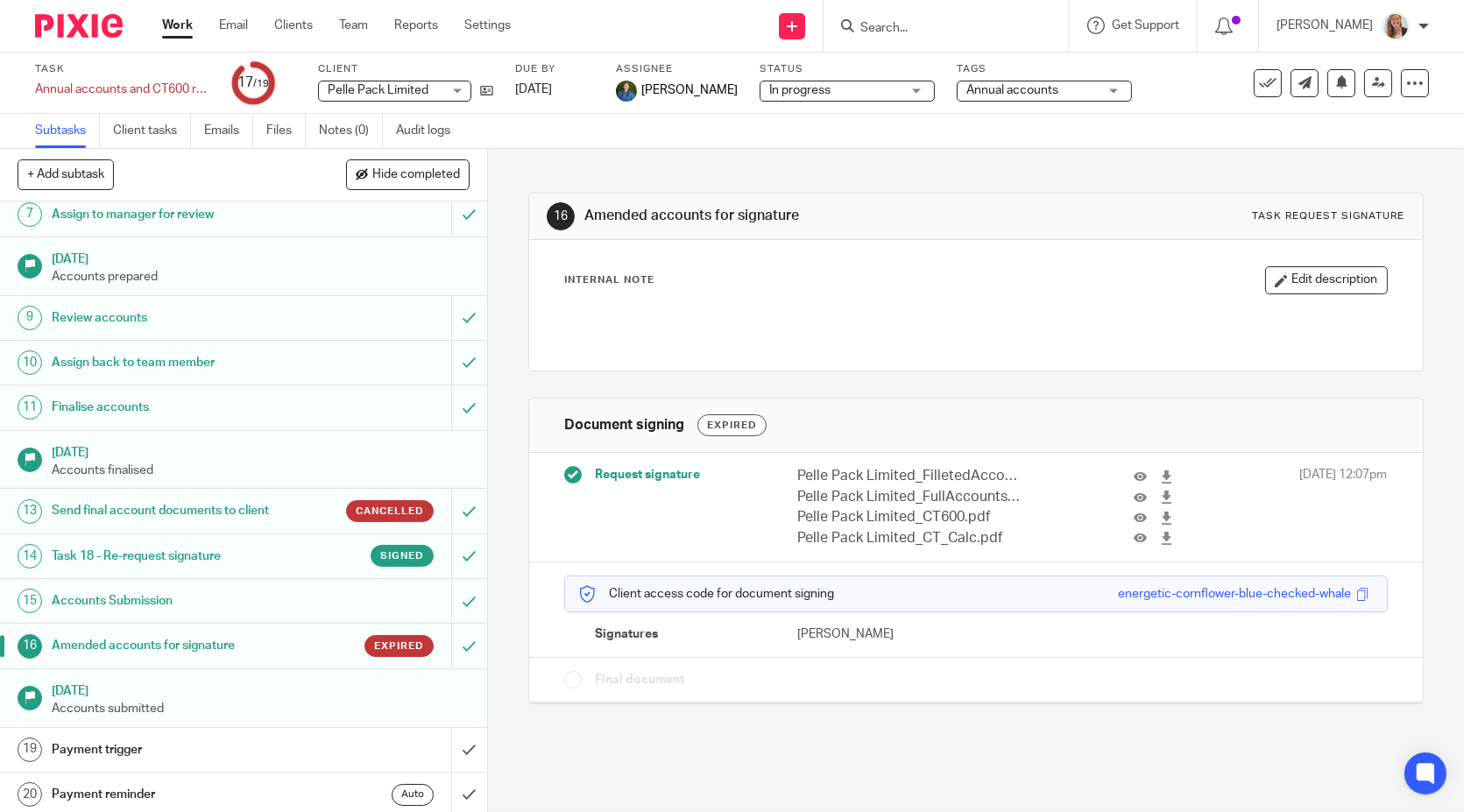
click at [197, 553] on h1 "Task 18 - Re-request signature" at bounding box center [179, 555] width 255 height 26
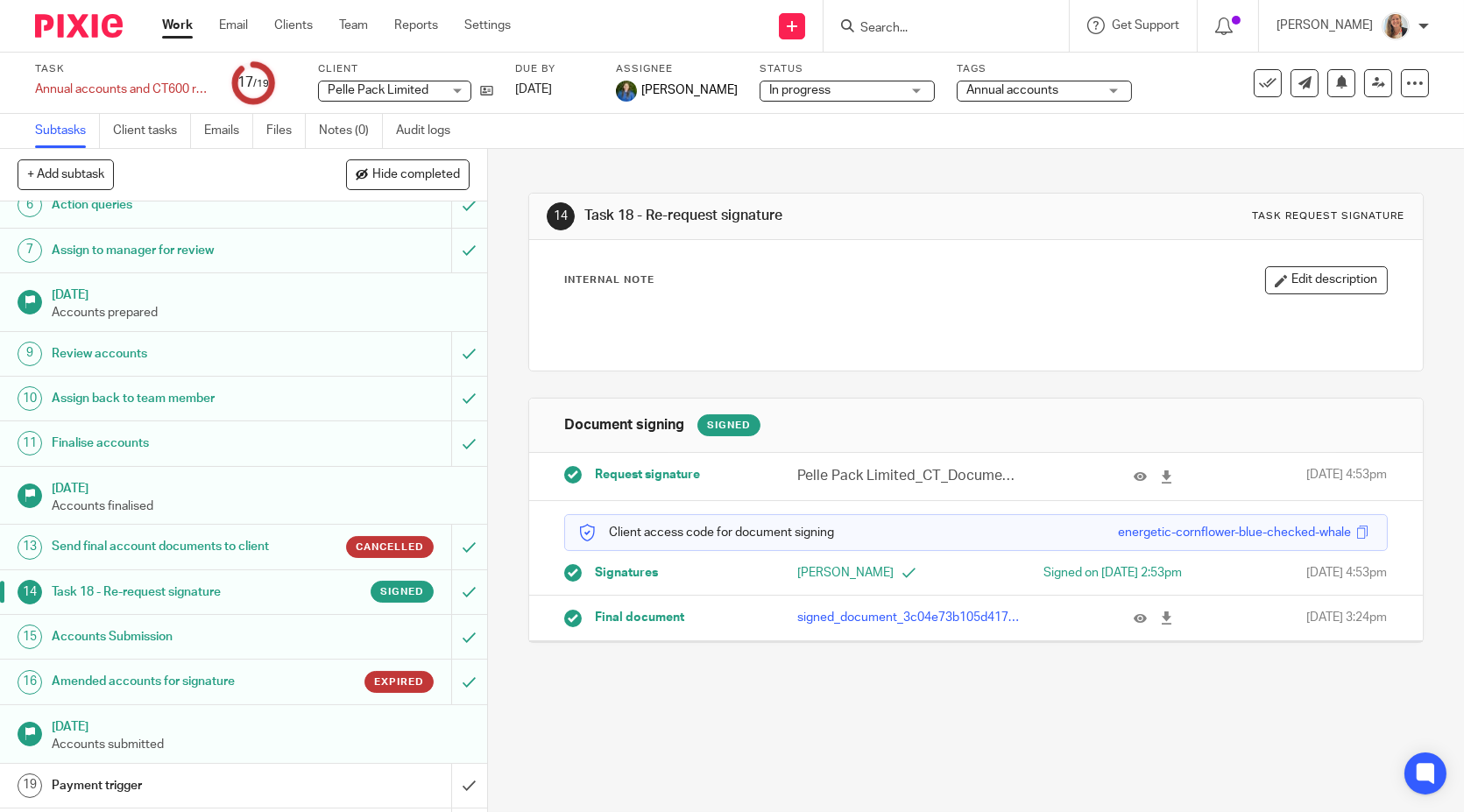
scroll to position [291, 0]
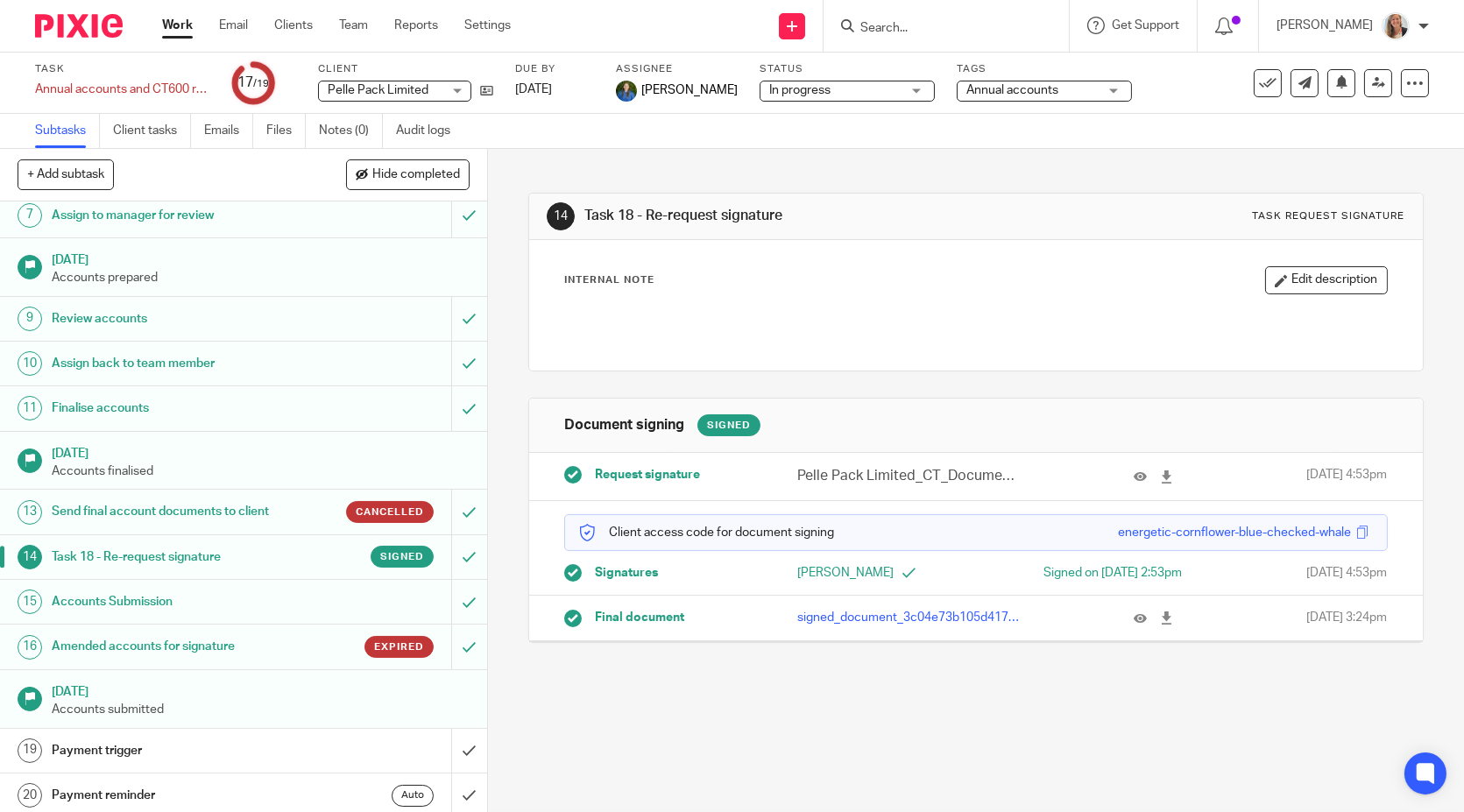
click at [236, 646] on h1 "Amended accounts for signature" at bounding box center [179, 645] width 255 height 26
